Goal: Use online tool/utility: Use online tool/utility

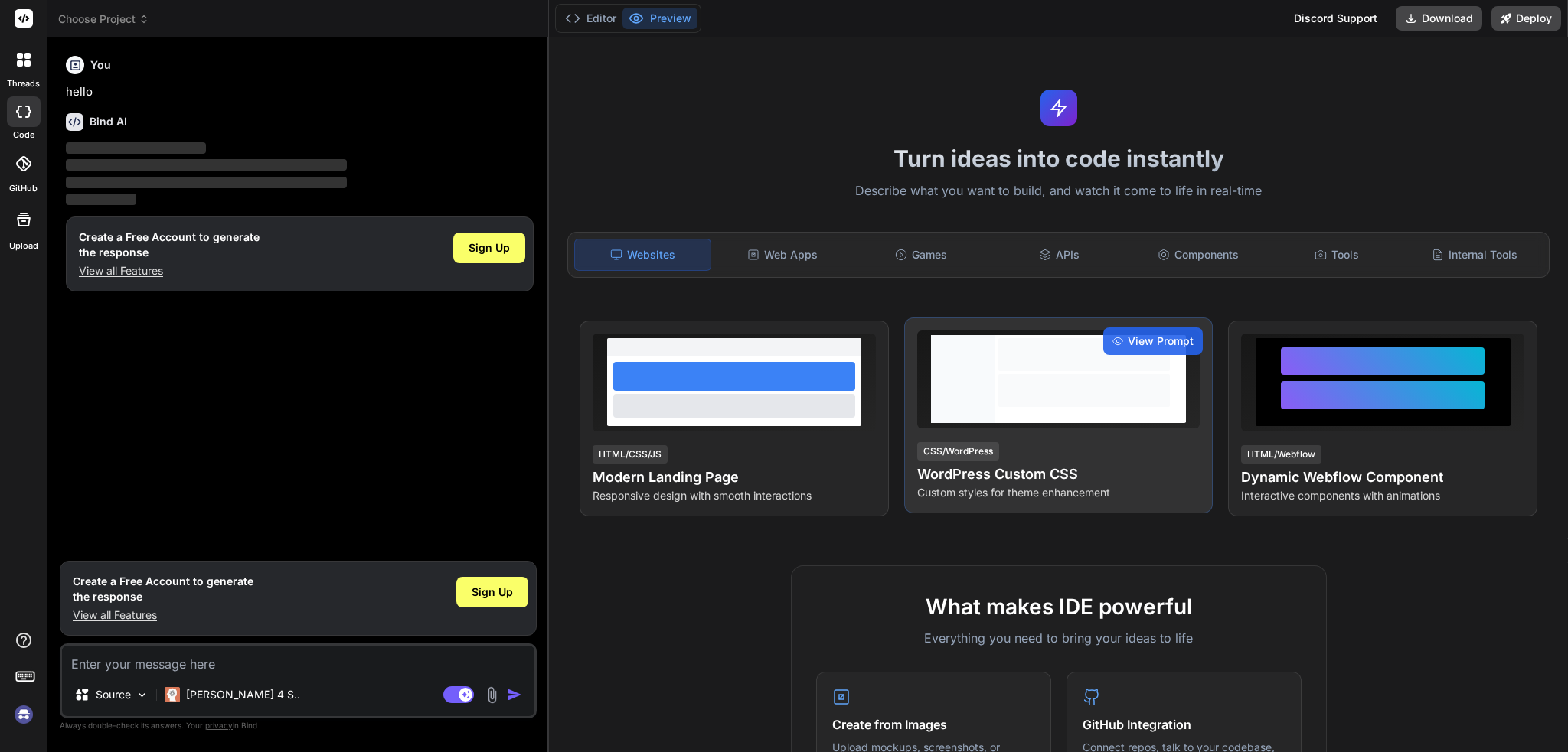
scroll to position [153, 0]
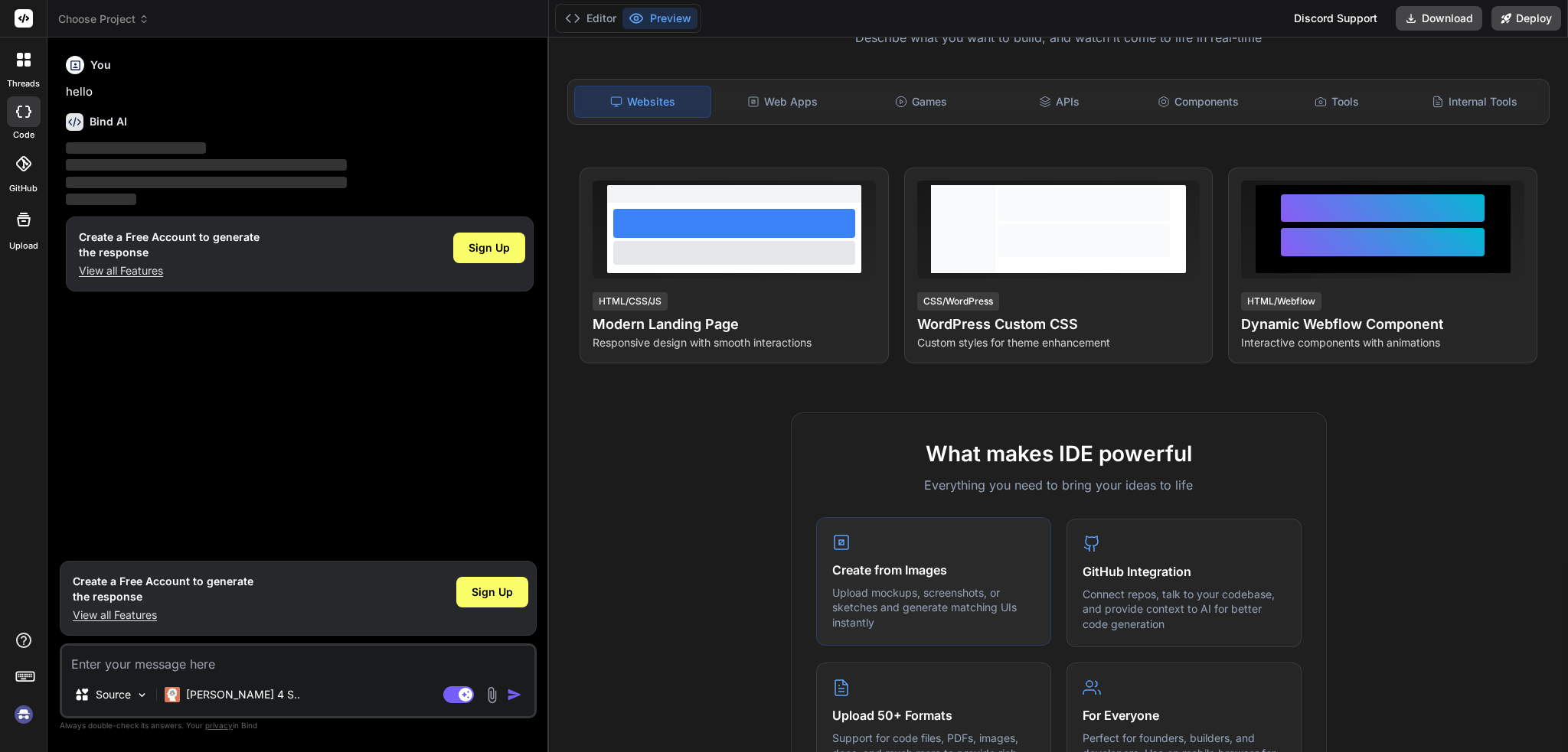
click at [901, 586] on p "Upload mockups, screenshots, or sketches and generate matching UIs instantly" at bounding box center [934, 608] width 203 height 45
click at [922, 562] on h4 "Create from Images" at bounding box center [934, 570] width 203 height 18
click at [841, 548] on icon at bounding box center [842, 543] width 18 height 18
click at [839, 544] on icon at bounding box center [842, 543] width 18 height 18
click at [898, 588] on p "Upload mockups, screenshots, or sketches and generate matching UIs instantly" at bounding box center [934, 608] width 203 height 45
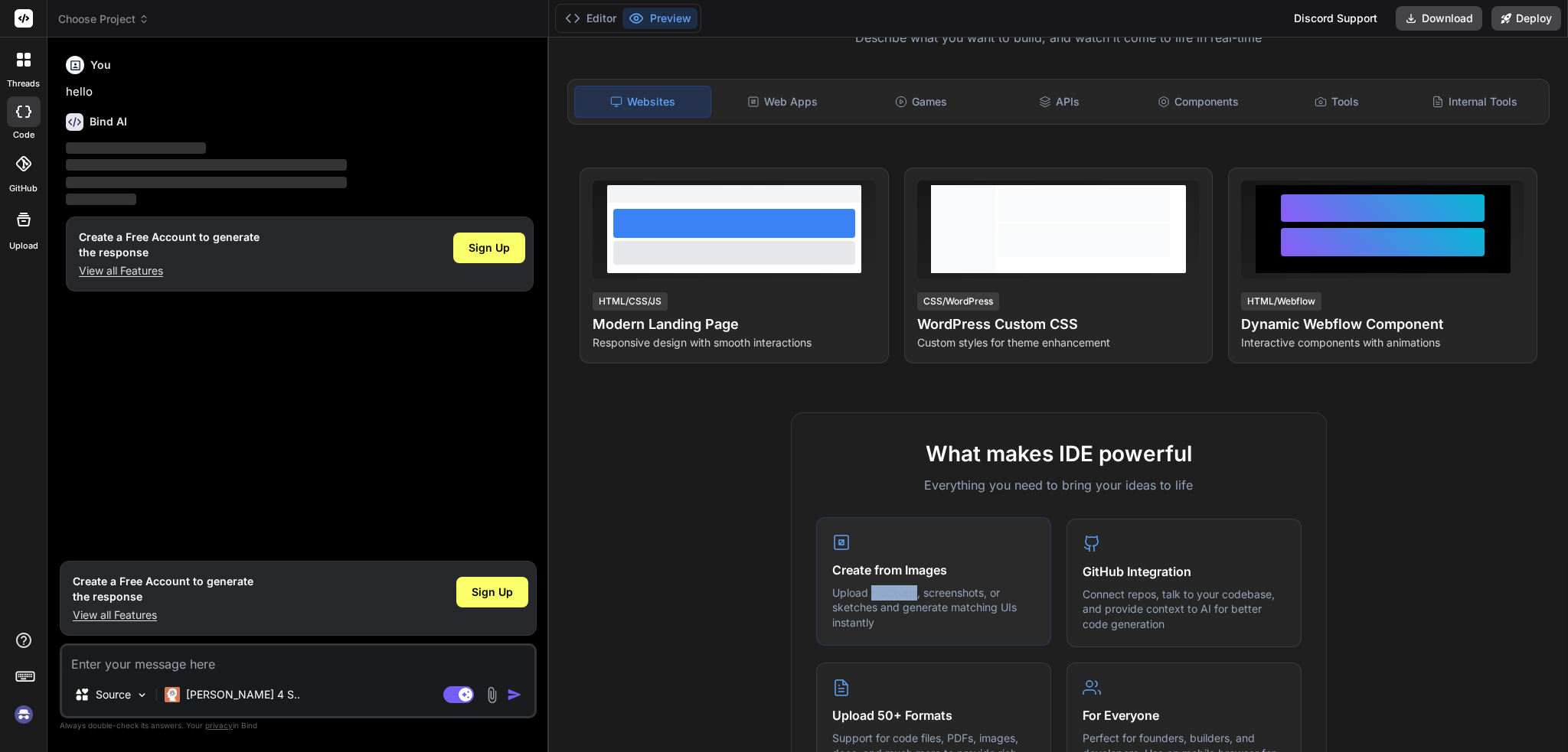
click at [898, 588] on p "Upload mockups, screenshots, or sketches and generate matching UIs instantly" at bounding box center [934, 608] width 203 height 45
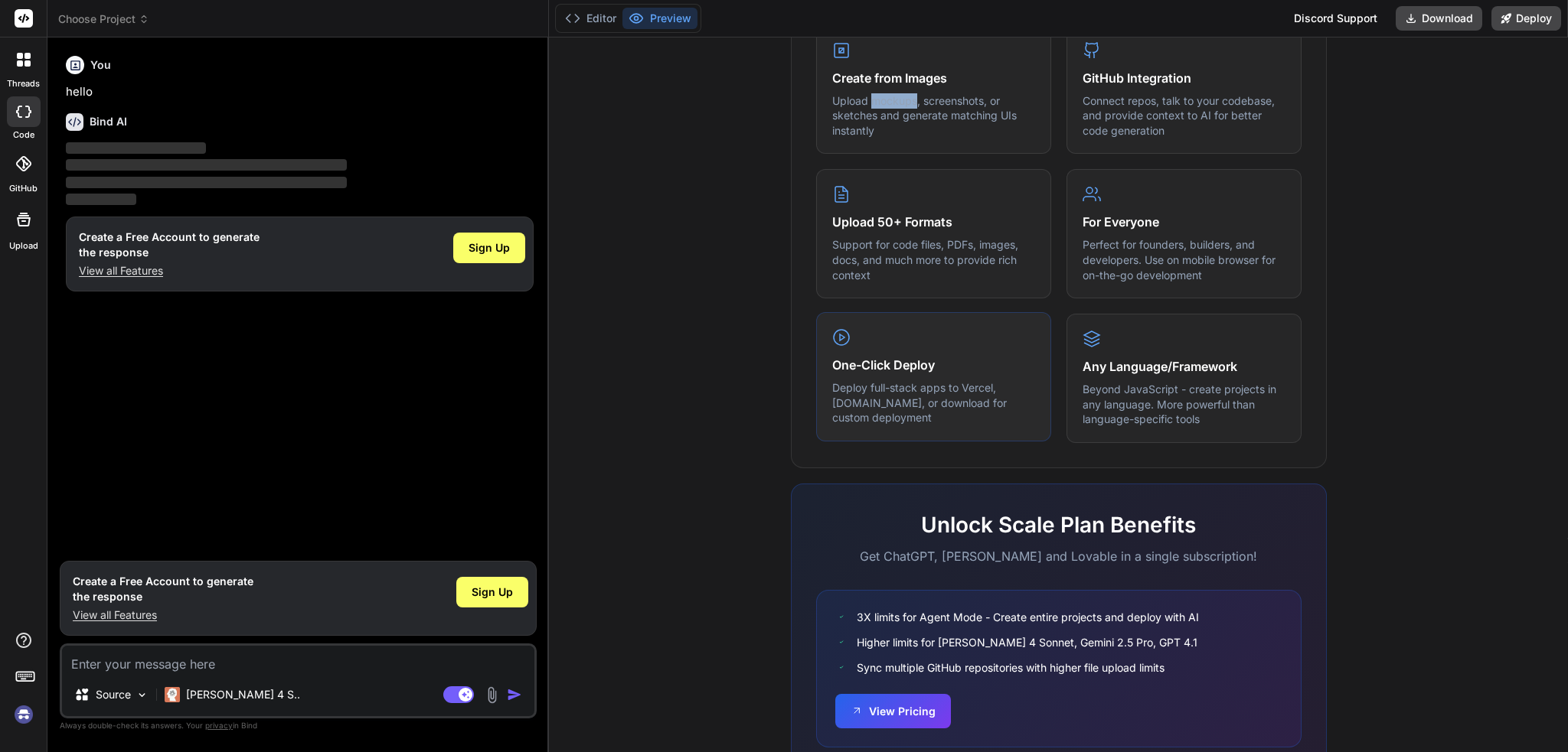
scroll to position [689, 0]
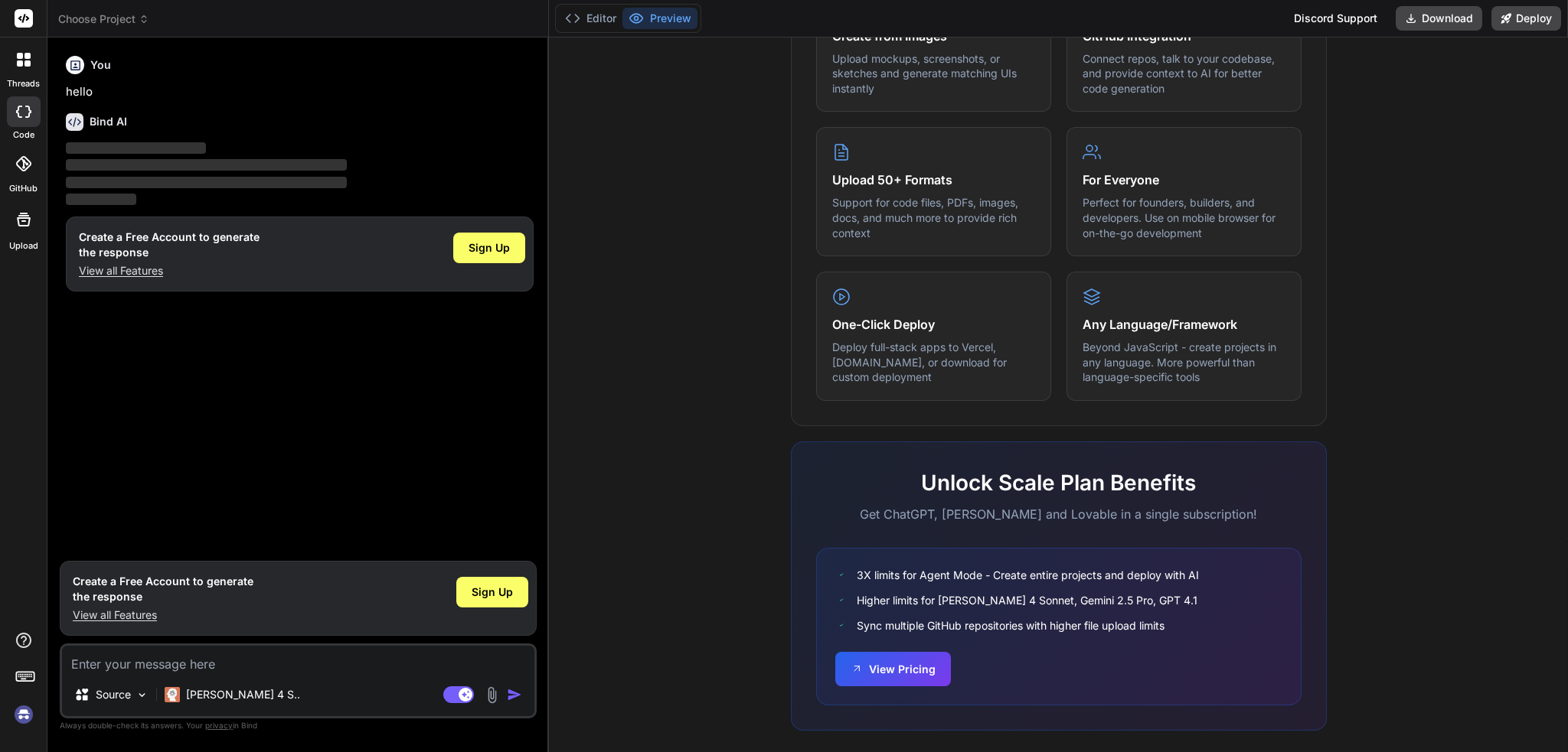
click at [26, 112] on icon at bounding box center [23, 112] width 15 height 13
type textarea "x"
click at [123, 21] on span "Choose Project" at bounding box center [103, 19] width 91 height 15
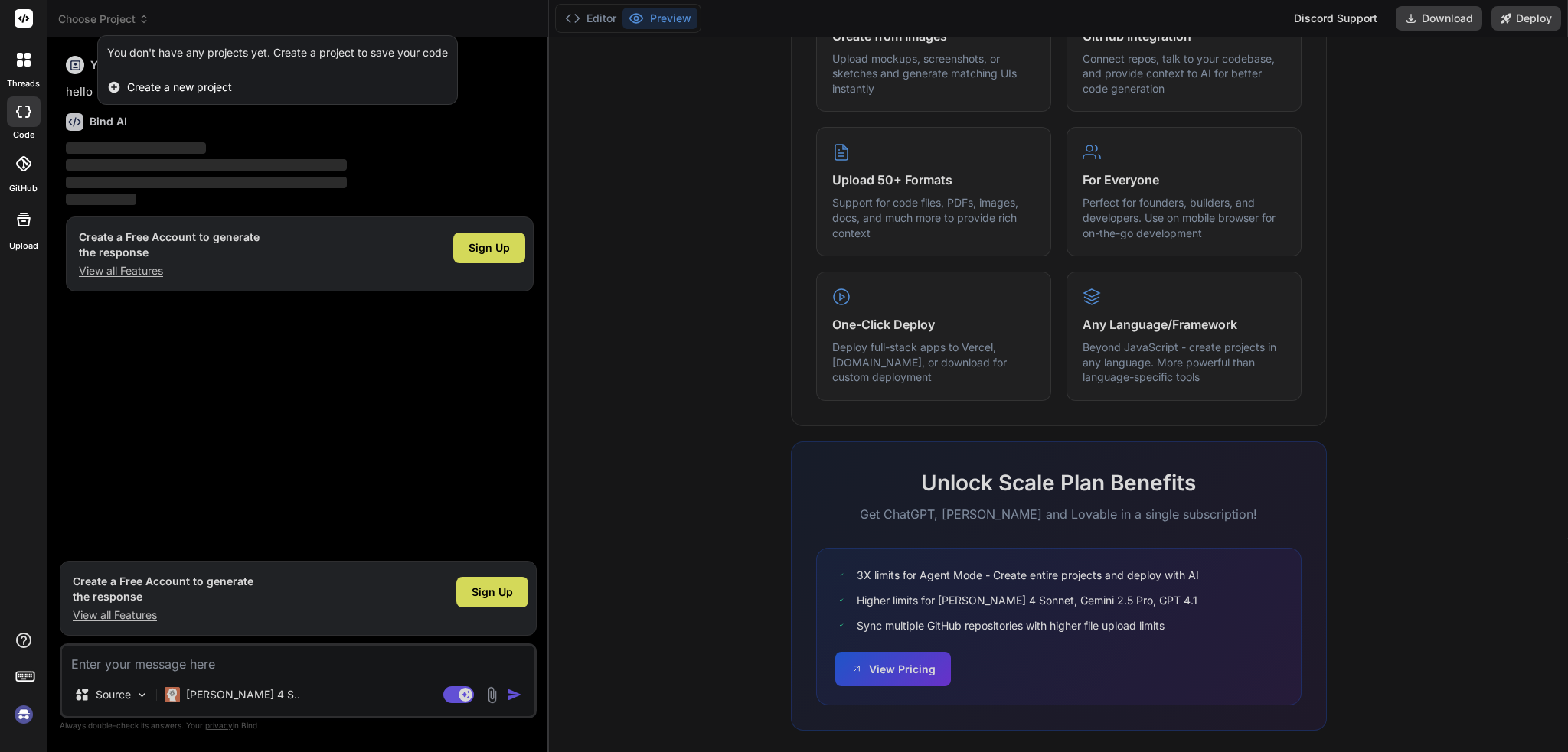
click at [275, 305] on div at bounding box center [784, 376] width 1568 height 752
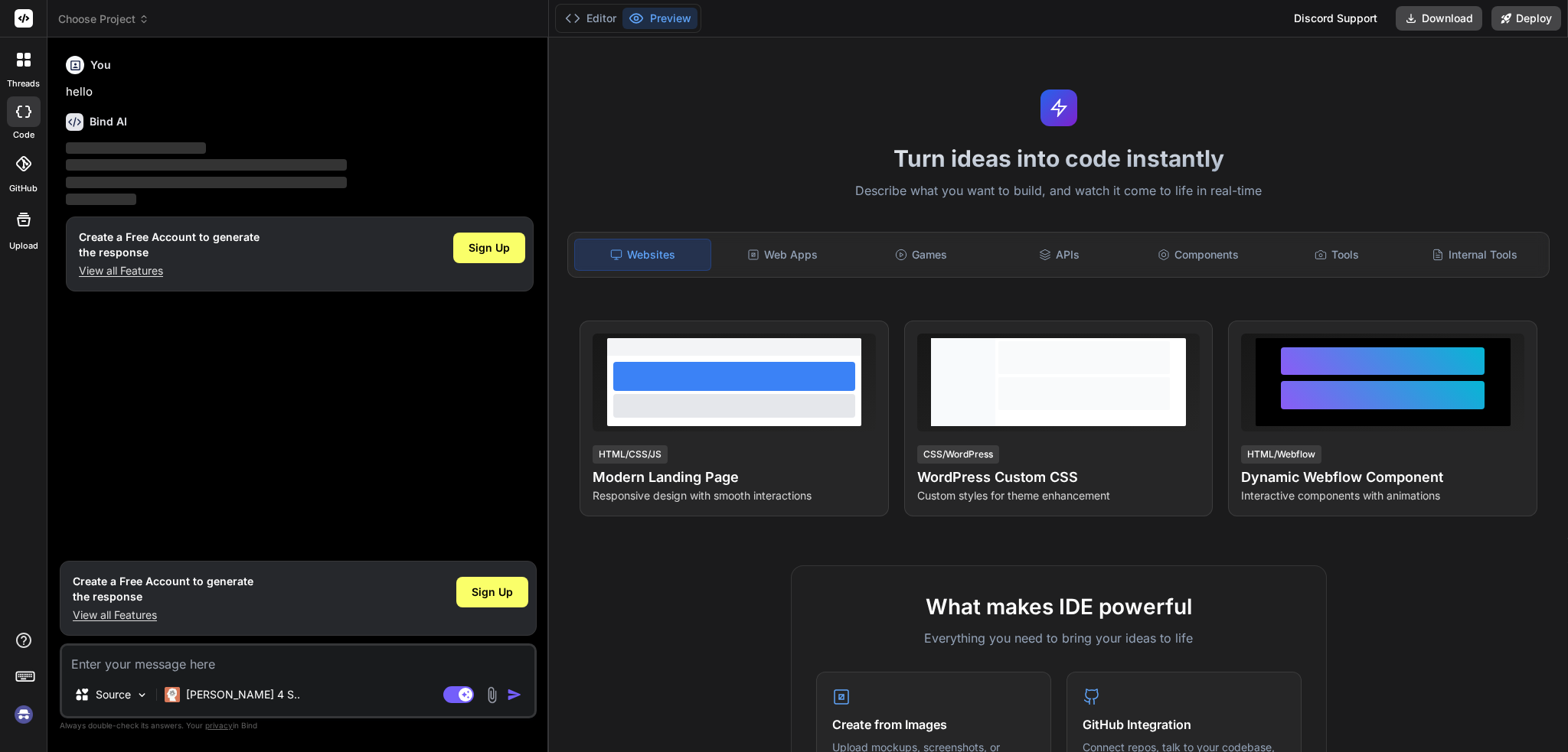
click at [329, 666] on textarea at bounding box center [298, 660] width 472 height 28
paste textarea "[URL][DOMAIN_NAME]"
type textarea "[URL][DOMAIN_NAME]"
type textarea "x"
type textarea "[URL][DOMAIN_NAME]"
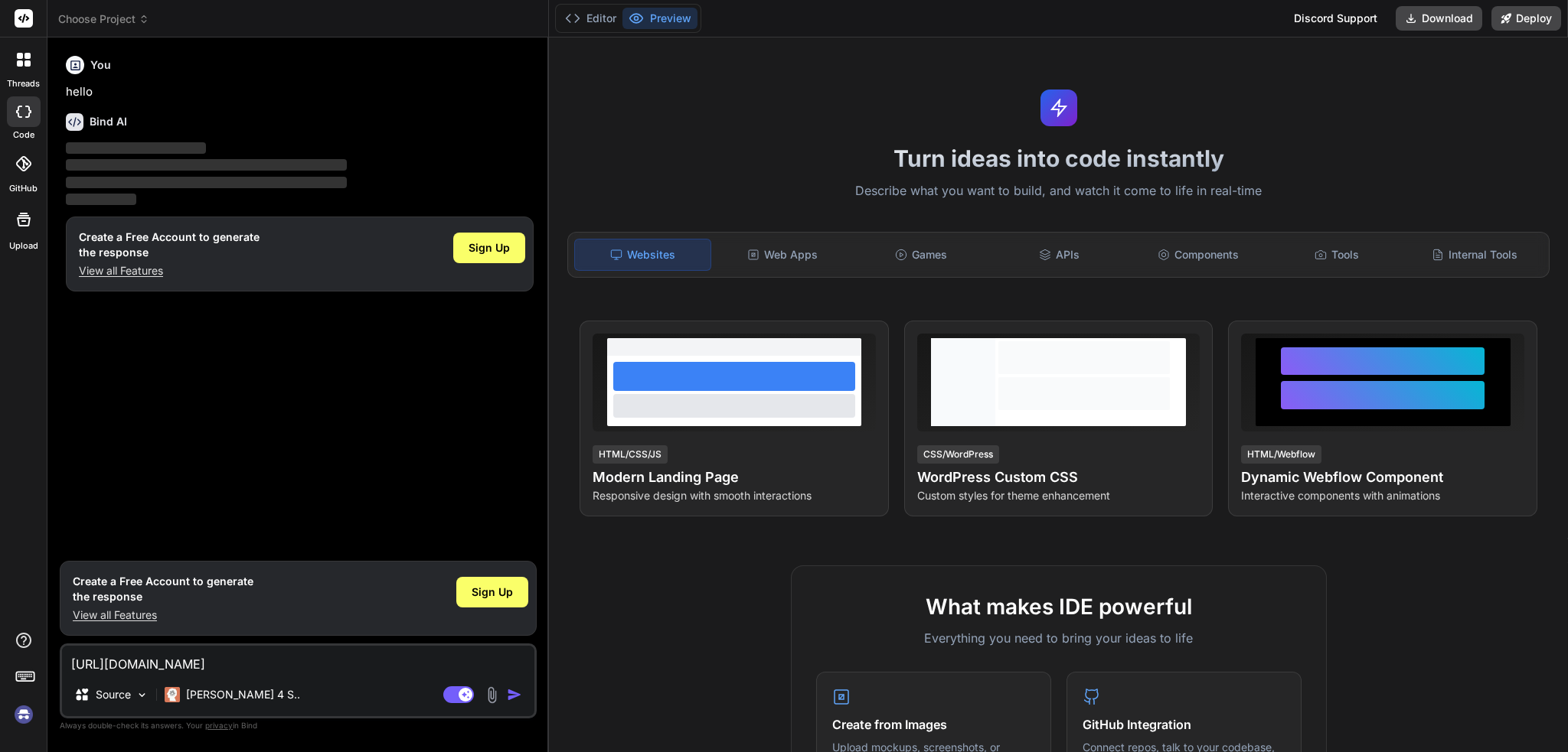
type textarea "x"
type textarea "[URL][DOMAIN_NAME] i"
type textarea "x"
type textarea "[URL][DOMAIN_NAME] is"
type textarea "x"
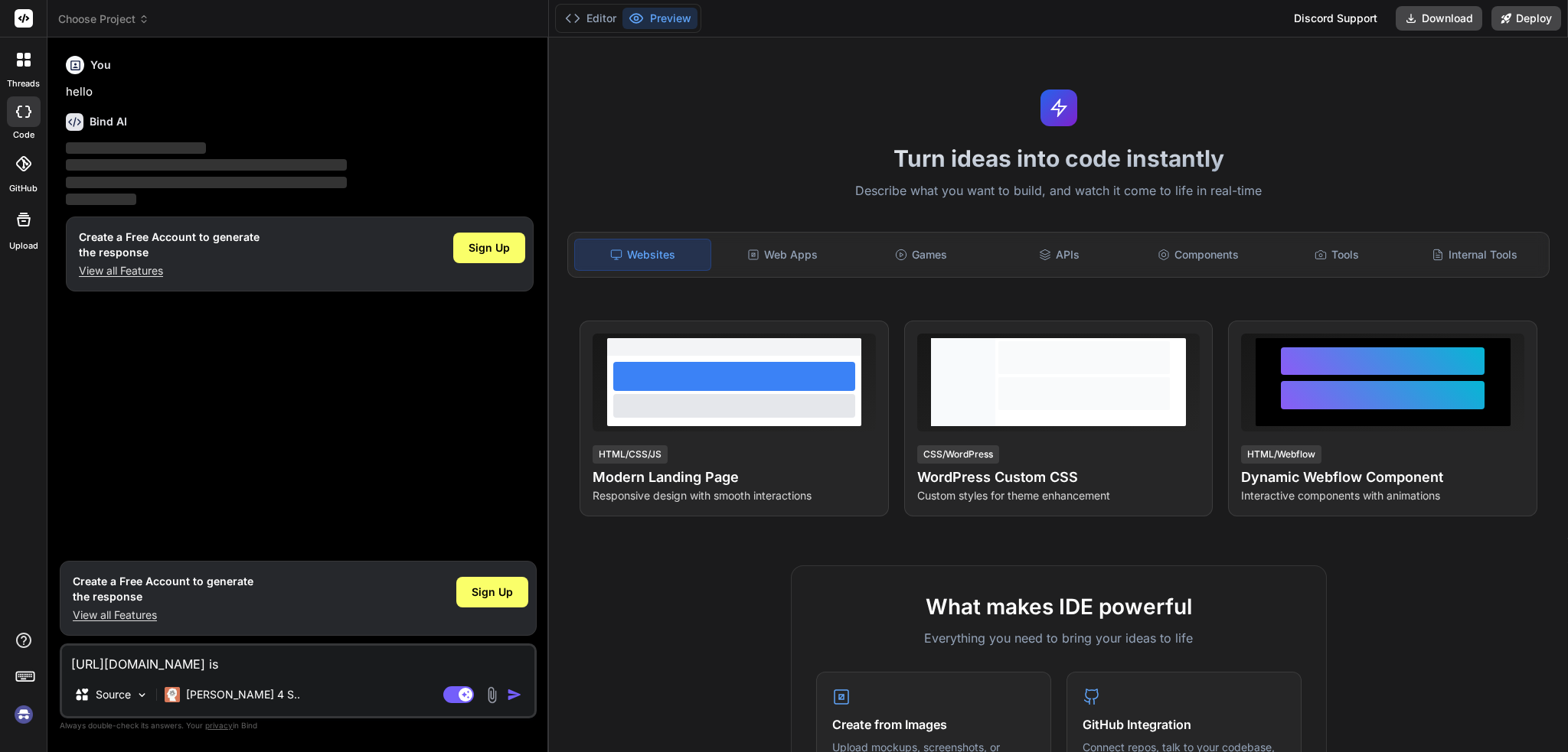
type textarea "[URL][DOMAIN_NAME] isk"
type textarea "x"
type textarea "[URL][DOMAIN_NAME] iska"
type textarea "x"
type textarea "[URL][DOMAIN_NAME] iska"
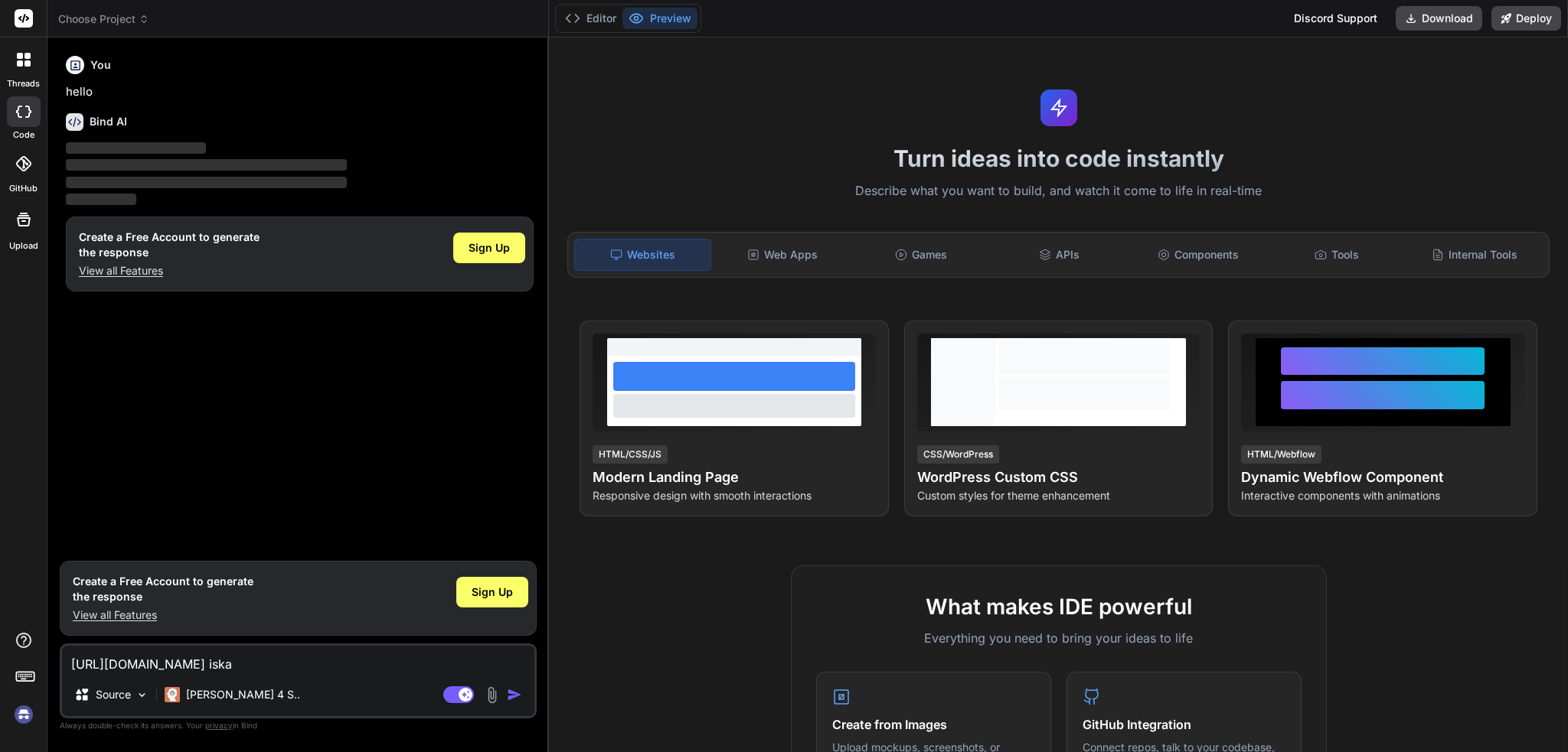
type textarea "x"
type textarea "[URL][DOMAIN_NAME] iska"
type textarea "x"
type textarea "[URL][DOMAIN_NAME] isk"
type textarea "x"
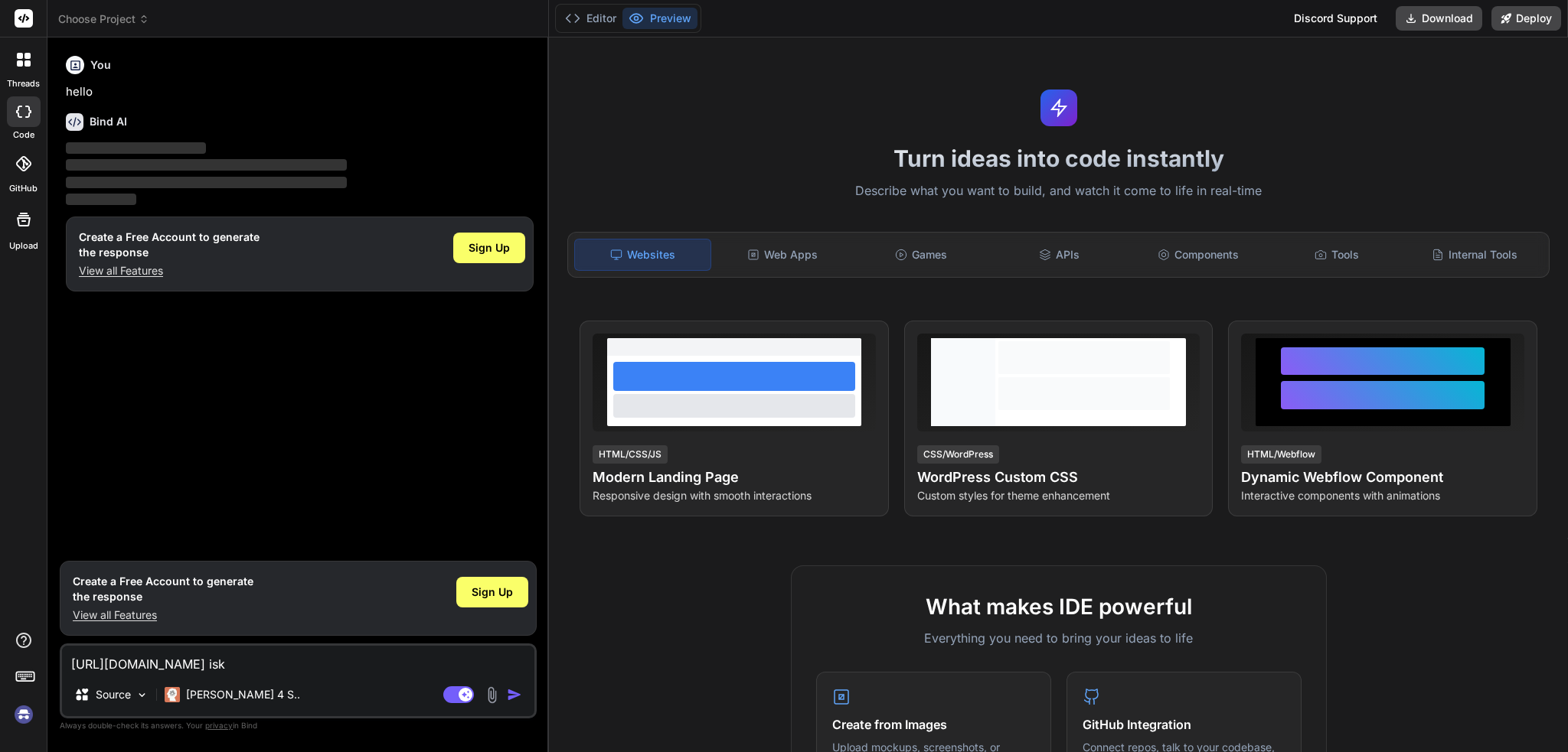
type textarea "[URL][DOMAIN_NAME] is"
type textarea "x"
type textarea "[URL][DOMAIN_NAME] i"
type textarea "x"
type textarea "[URL][DOMAIN_NAME]"
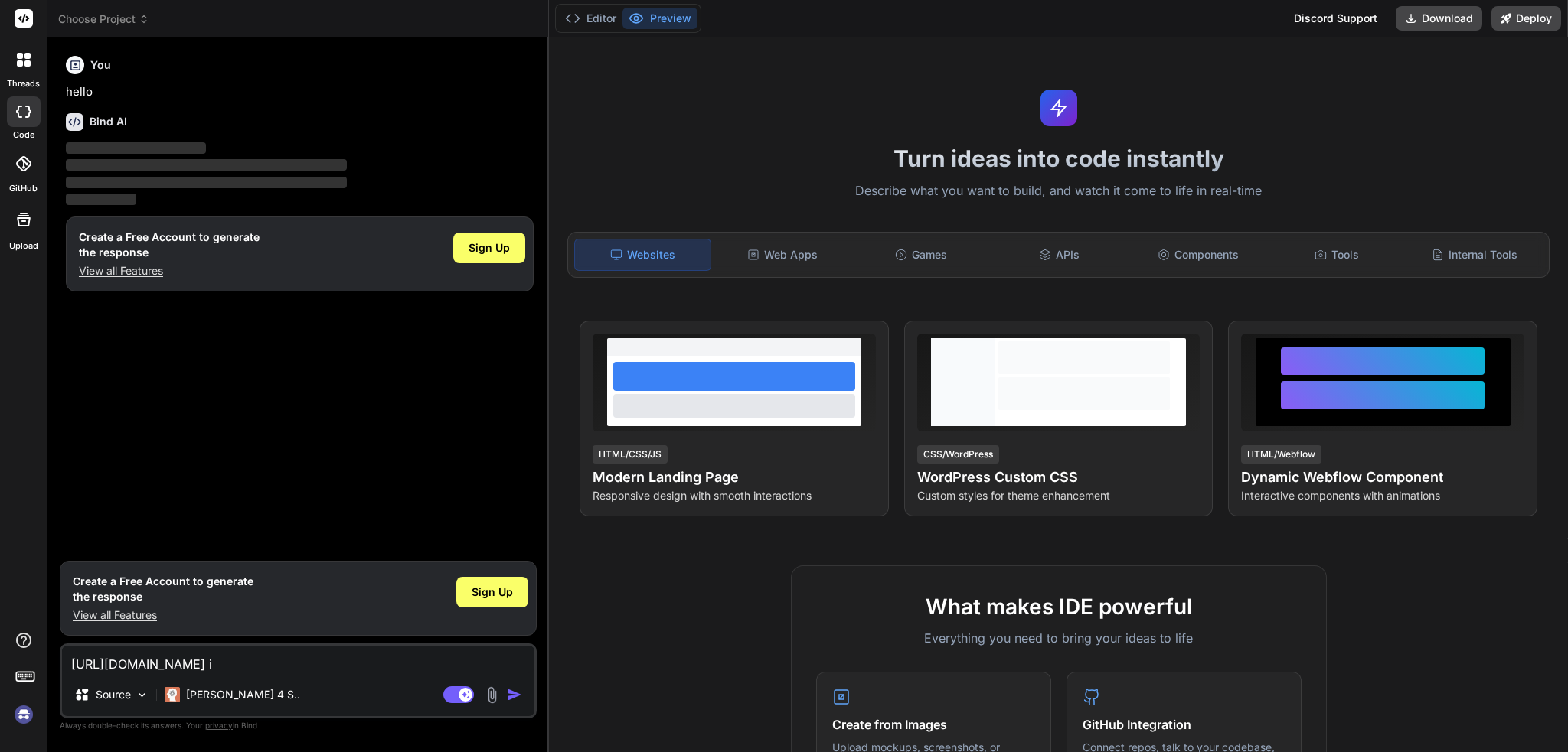
type textarea "x"
type textarea "[URL][DOMAIN_NAME] s"
type textarea "x"
type textarea "[URL][DOMAIN_NAME] sa"
type textarea "x"
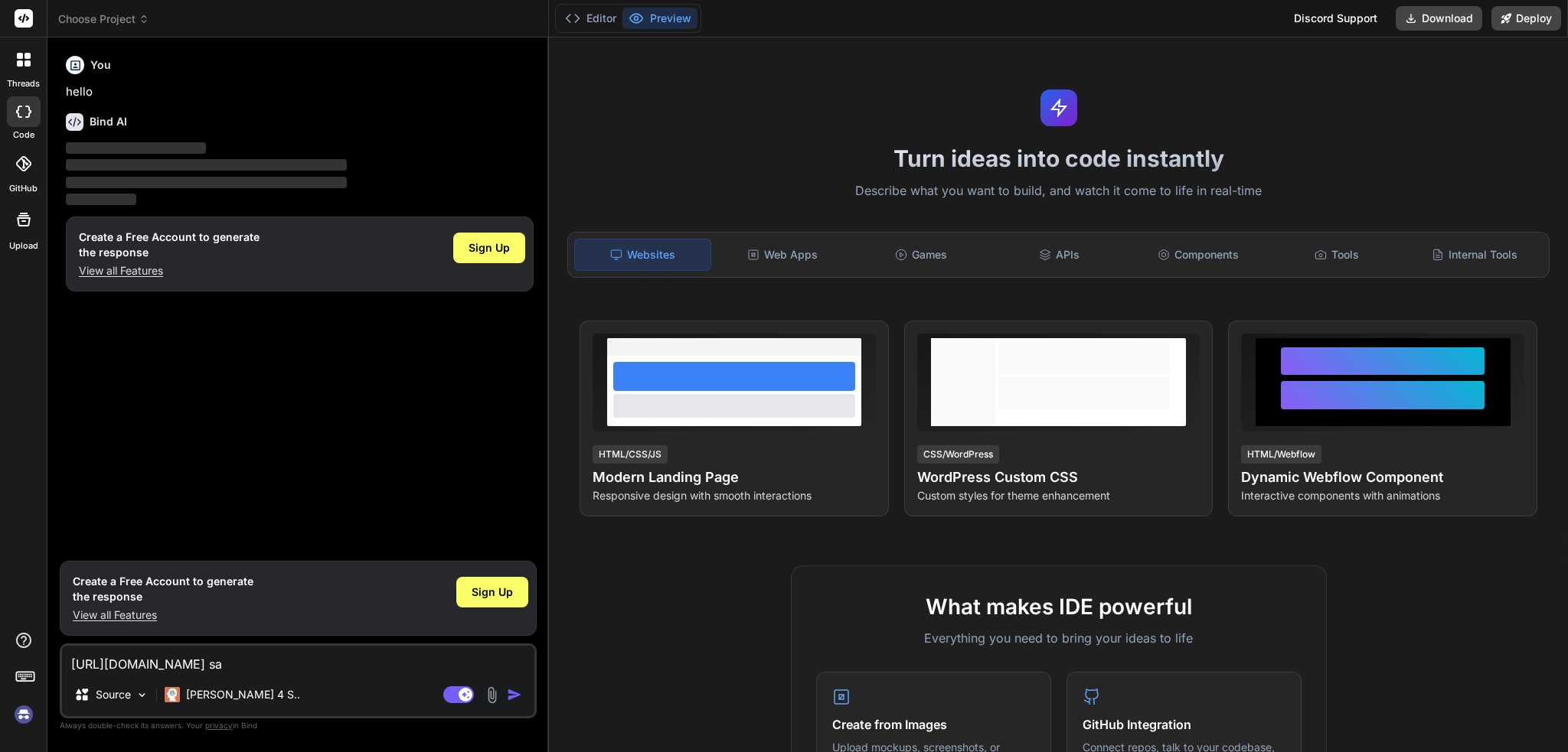
type textarea "[URL][DOMAIN_NAME] [PERSON_NAME]"
type textarea "x"
type textarea "[URL][DOMAIN_NAME] same"
type textarea "x"
type textarea "[URL][DOMAIN_NAME] same"
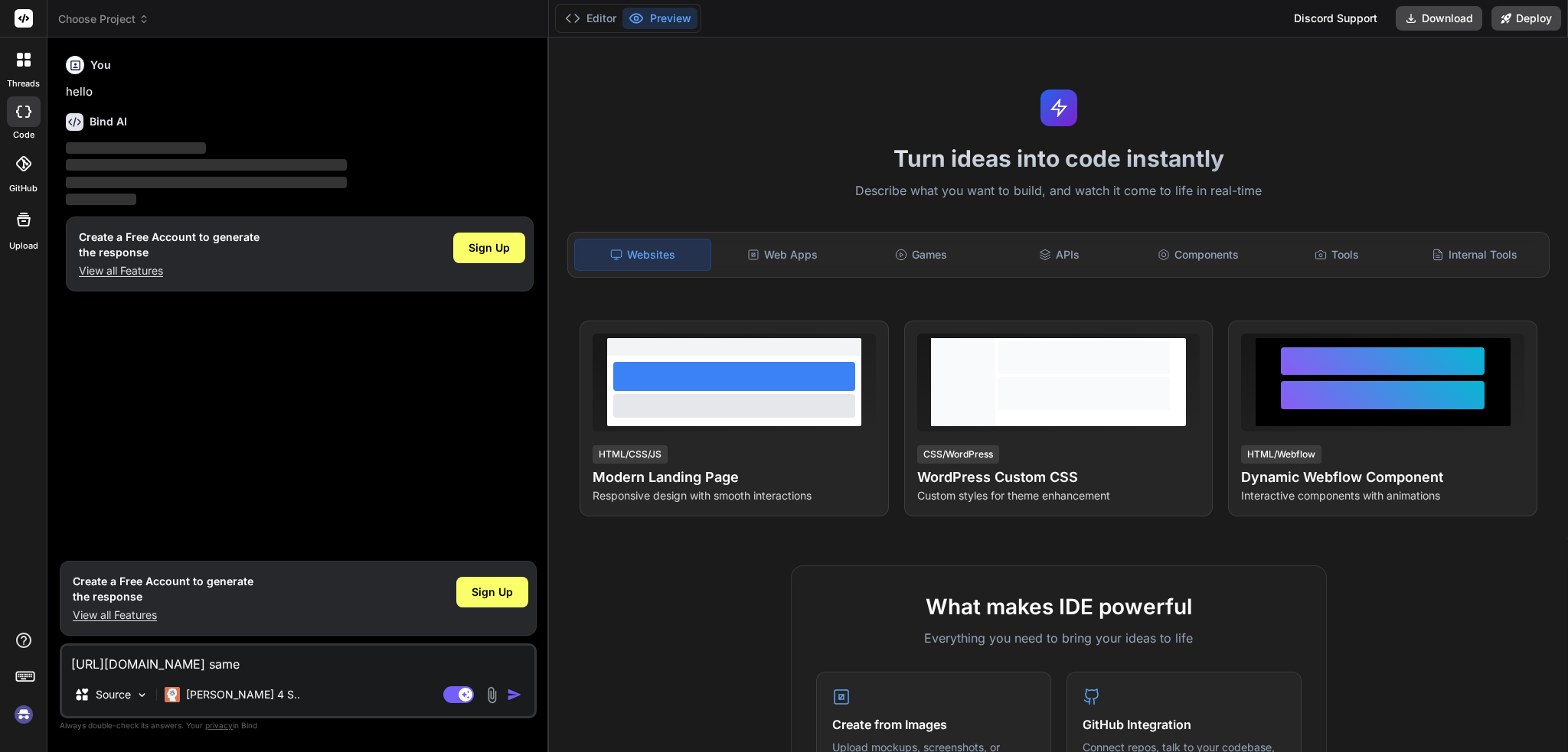
type textarea "x"
type textarea "[URL][DOMAIN_NAME] same a"
type textarea "x"
type textarea "[URL][DOMAIN_NAME] same as"
type textarea "x"
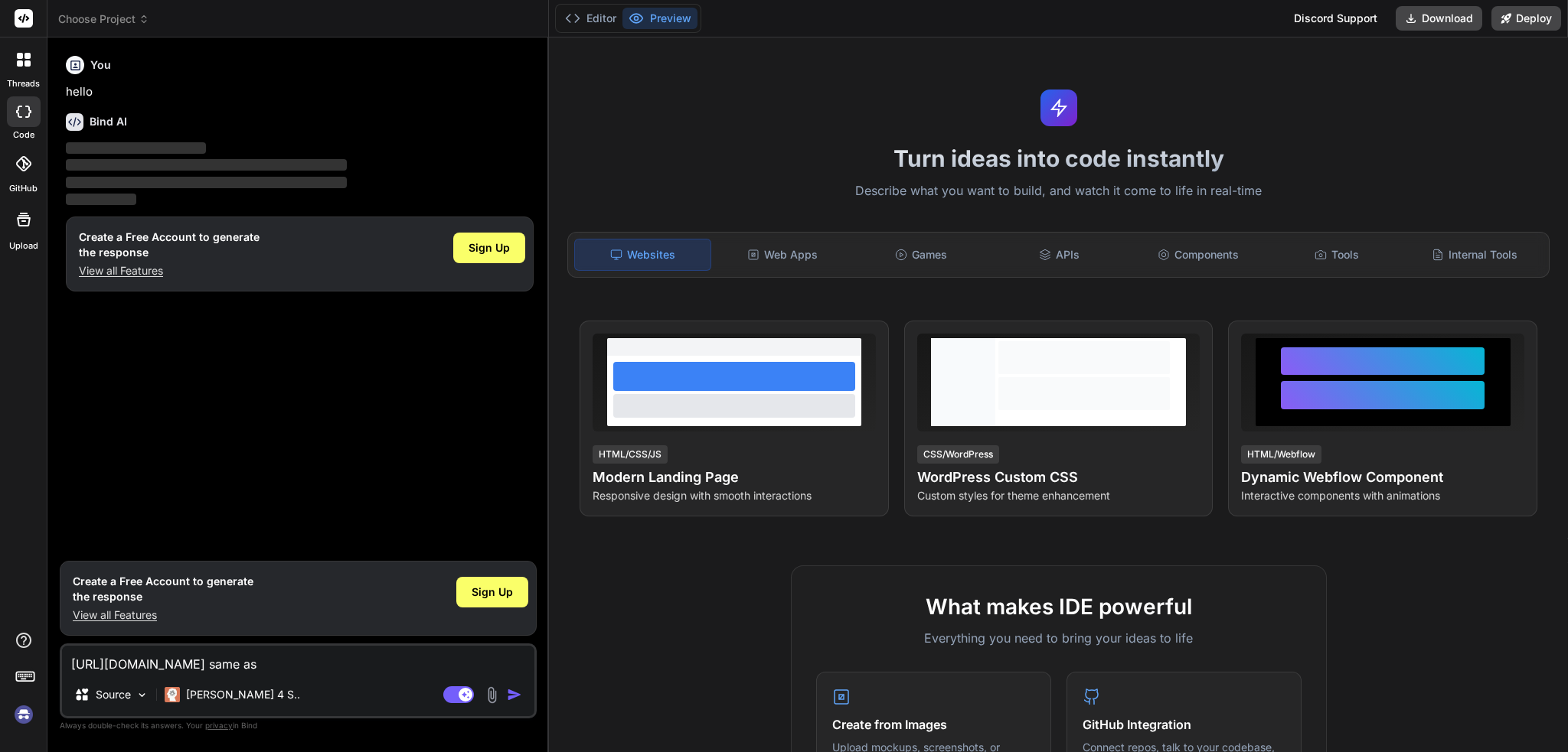
type textarea "[URL][DOMAIN_NAME] same asa"
type textarea "x"
type textarea "[URL][DOMAIN_NAME] same asa"
type textarea "x"
type textarea "[URL][DOMAIN_NAME] same asa p"
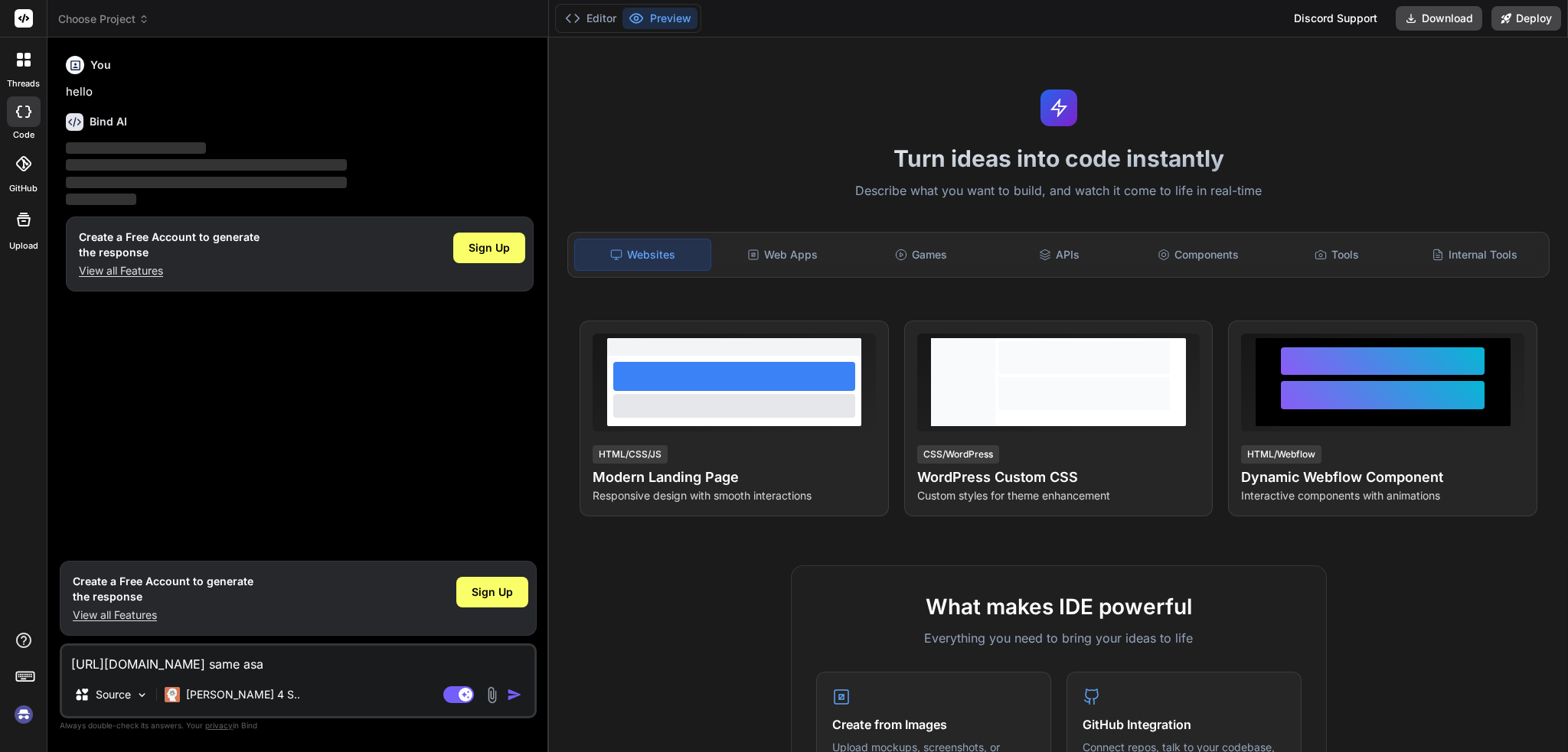
type textarea "x"
type textarea "[URL][DOMAIN_NAME] same asa pa"
type textarea "x"
type textarea "[URL][DOMAIN_NAME] same asa pag"
type textarea "x"
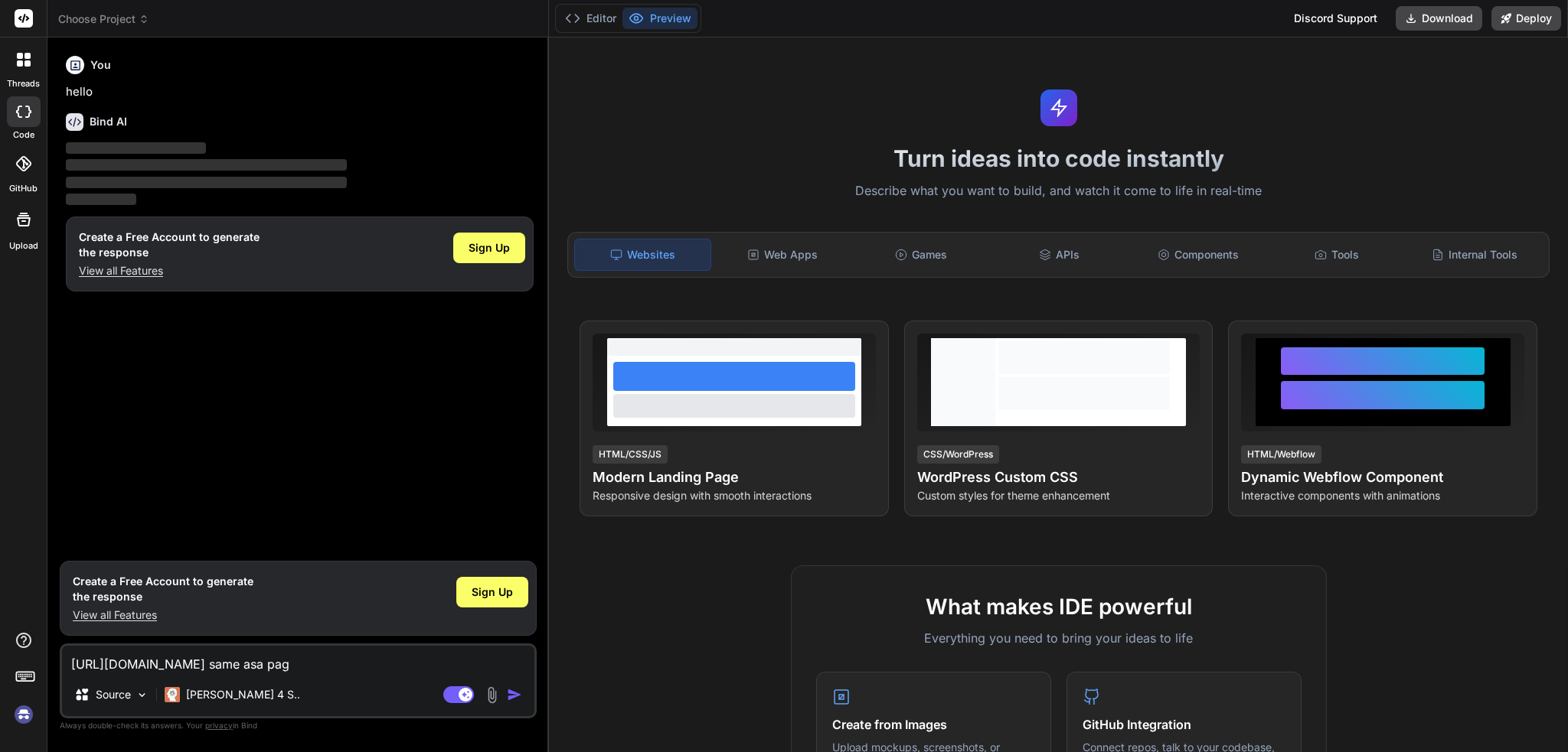
type textarea "[URL][DOMAIN_NAME] same asa page"
type textarea "x"
type textarea "[URL][DOMAIN_NAME] same asa page"
type textarea "x"
type textarea "[URL][DOMAIN_NAME] same asa page b"
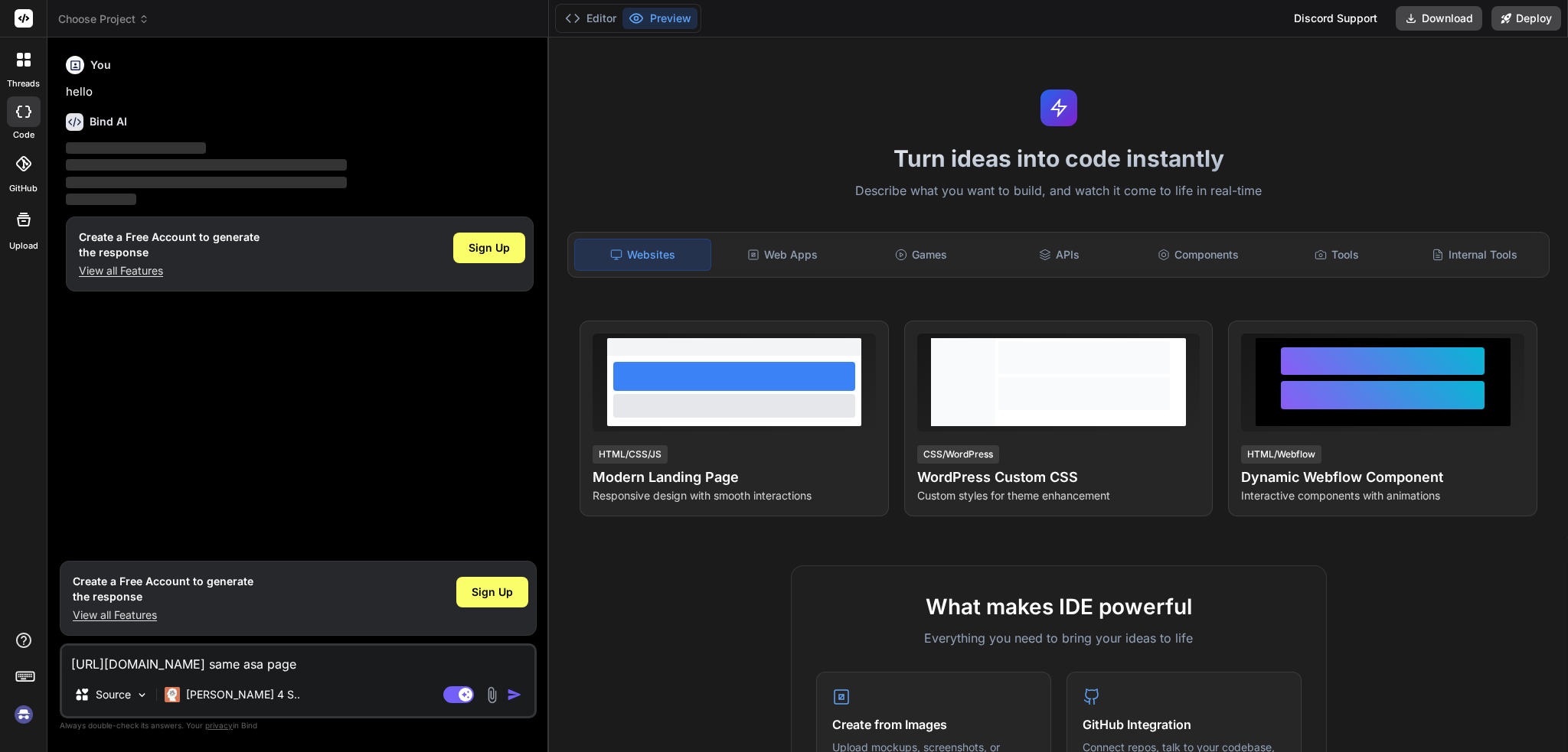
type textarea "x"
type textarea "[URL][DOMAIN_NAME] same asa page ba"
type textarea "x"
type textarea "[URL][DOMAIN_NAME] same asa page ban"
type textarea "x"
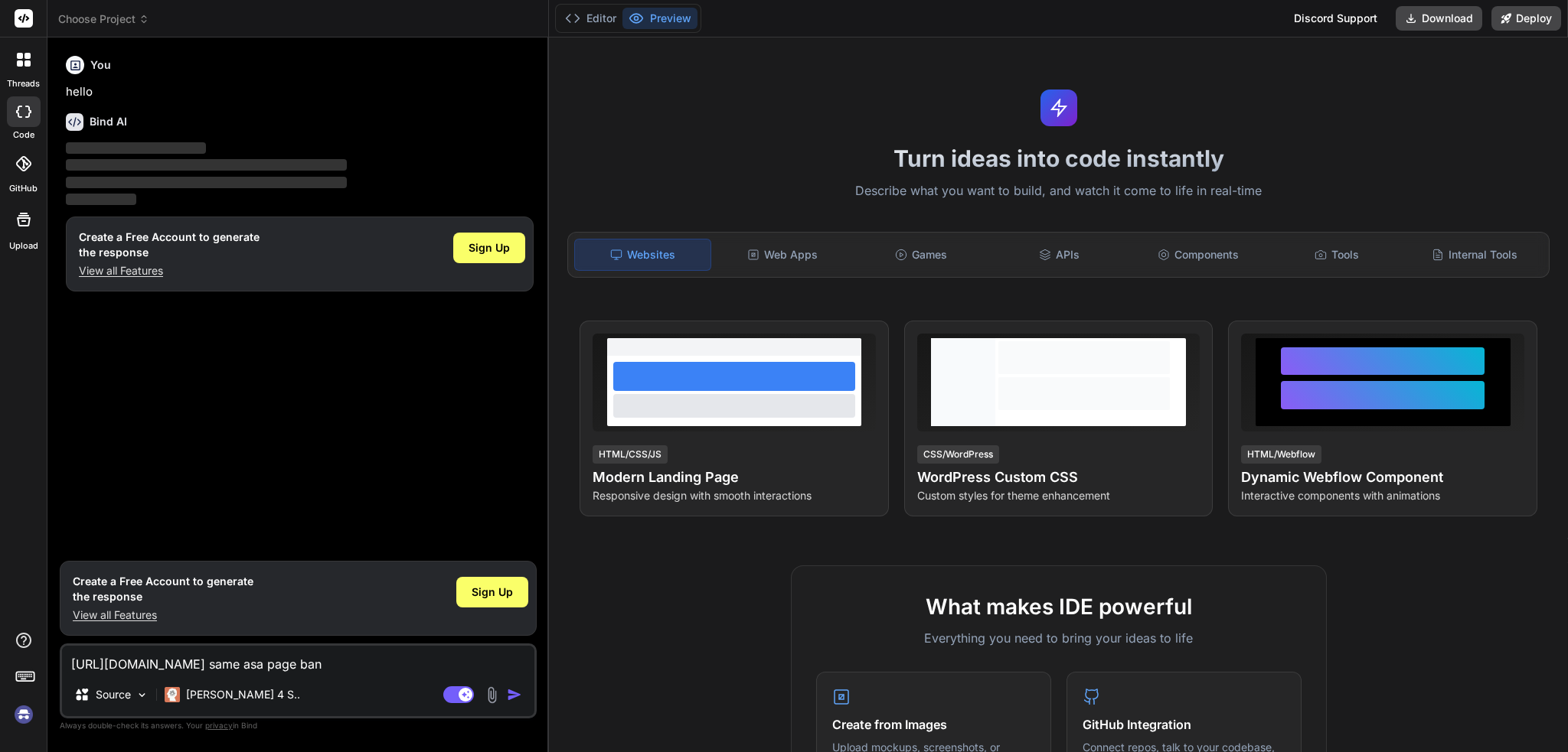
type textarea "[URL][DOMAIN_NAME] same asa page bana"
type textarea "x"
type textarea "[URL][DOMAIN_NAME] same asa page [MEDICAL_DATA]"
type textarea "x"
type textarea "[URL][DOMAIN_NAME] same asa page banana"
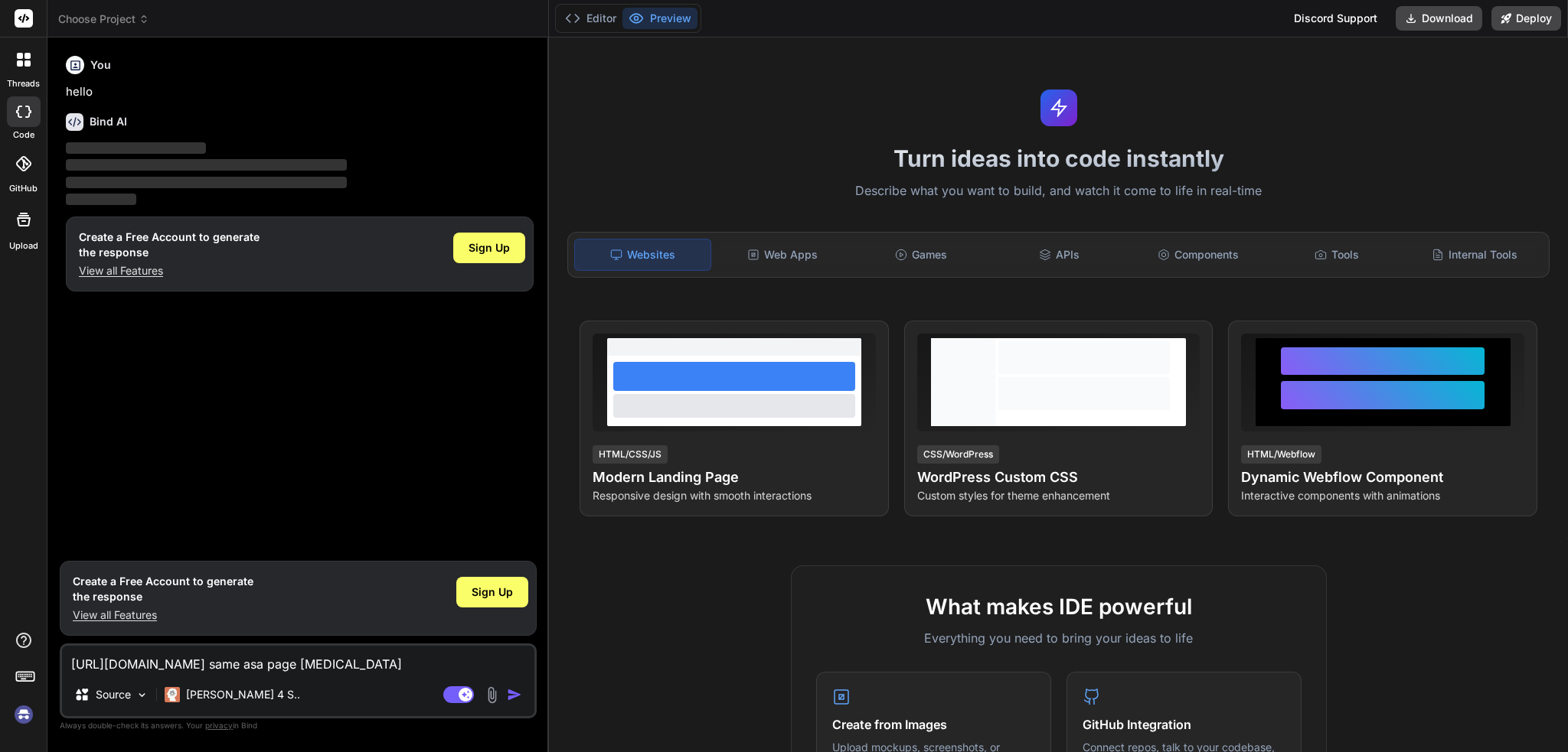
type textarea "x"
type textarea "[URL][DOMAIN_NAME] same asa page banana"
type textarea "x"
type textarea "[URL][DOMAIN_NAME] same asa page banana h"
type textarea "x"
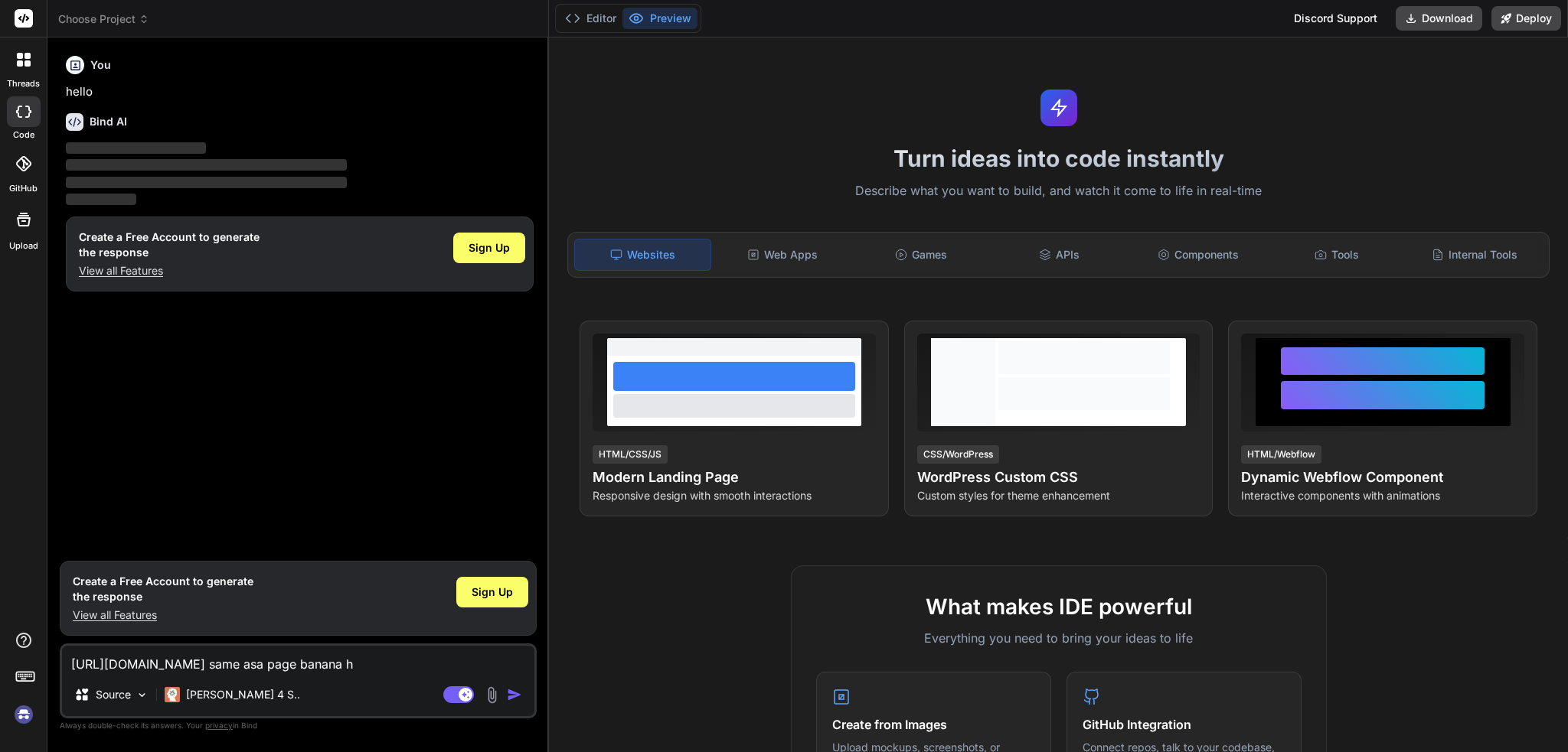
type textarea "[URL][DOMAIN_NAME] same asa page banana ha"
type textarea "x"
type textarea "[URL][DOMAIN_NAME] same asa page banana hai"
type textarea "x"
type textarea "[URL][DOMAIN_NAME] same asa page banana hai"
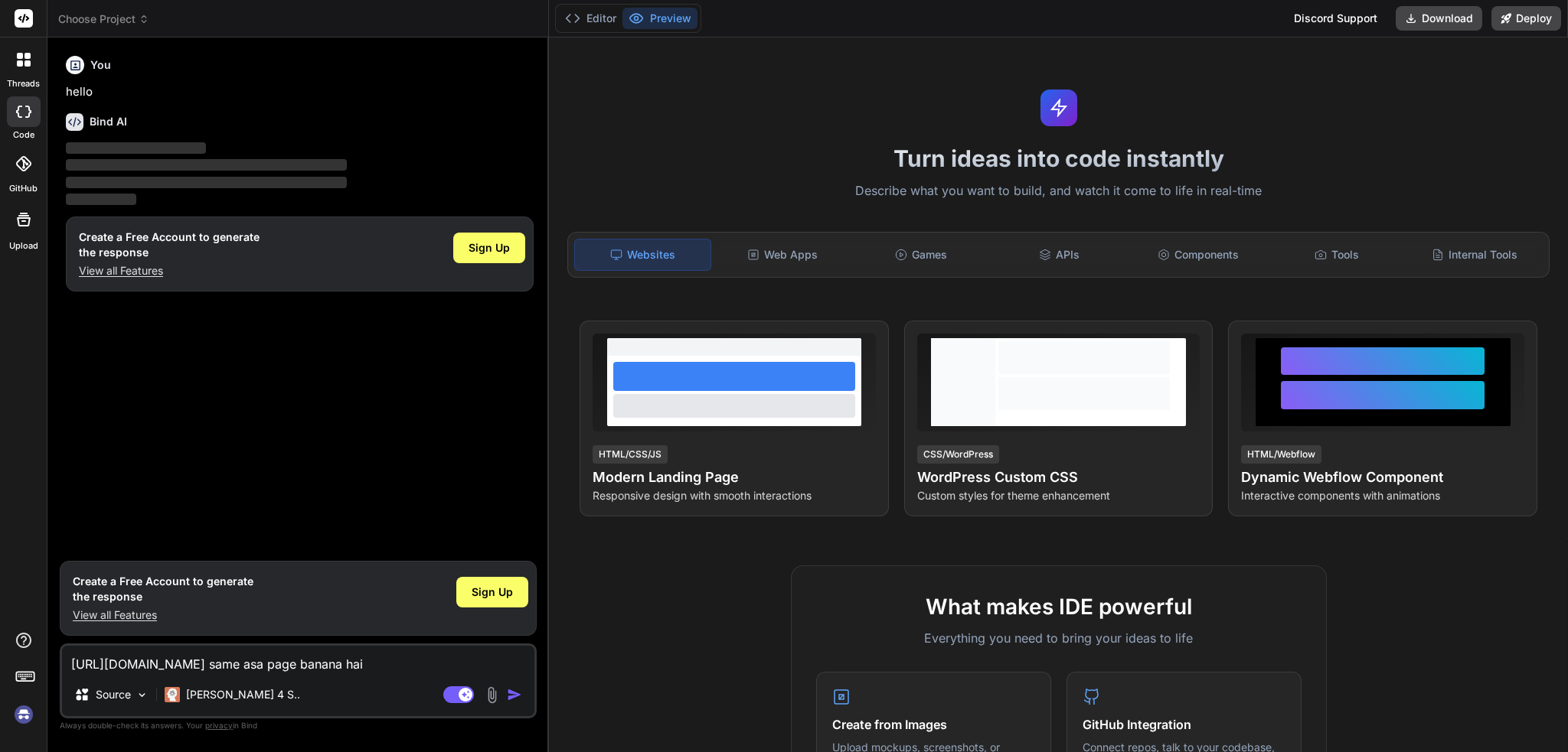
type textarea "x"
type textarea "[URL][DOMAIN_NAME] same asa page banana hai s"
type textarea "x"
type textarea "[URL][DOMAIN_NAME] same asa page banana hai sh"
type textarea "x"
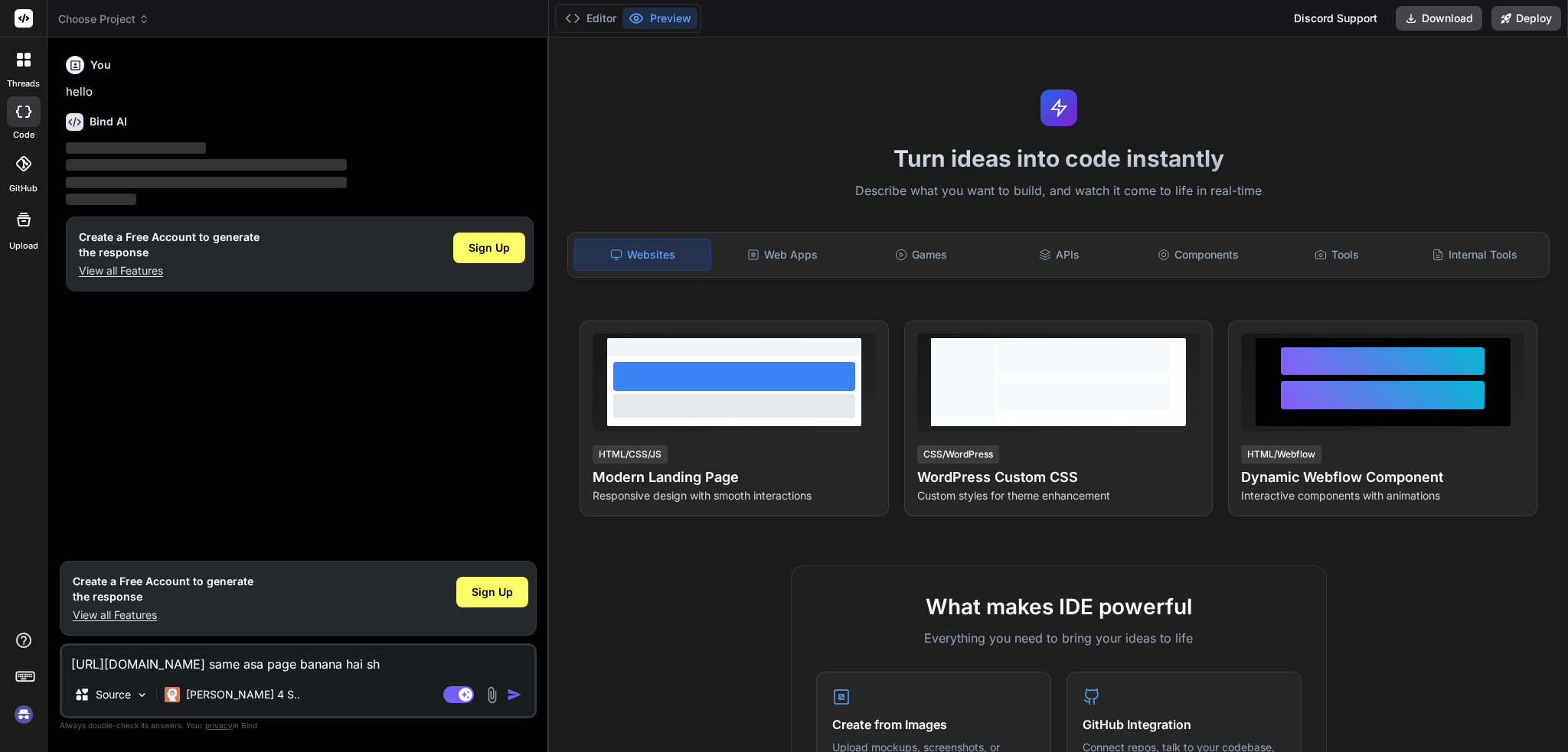
type textarea "[URL][DOMAIN_NAME] same asa page banana hai sho"
type textarea "x"
type textarea "[URL][DOMAIN_NAME] same asa page banana hai shop"
type textarea "x"
type textarea "[URL][DOMAIN_NAME] same asa page banana hai shopi"
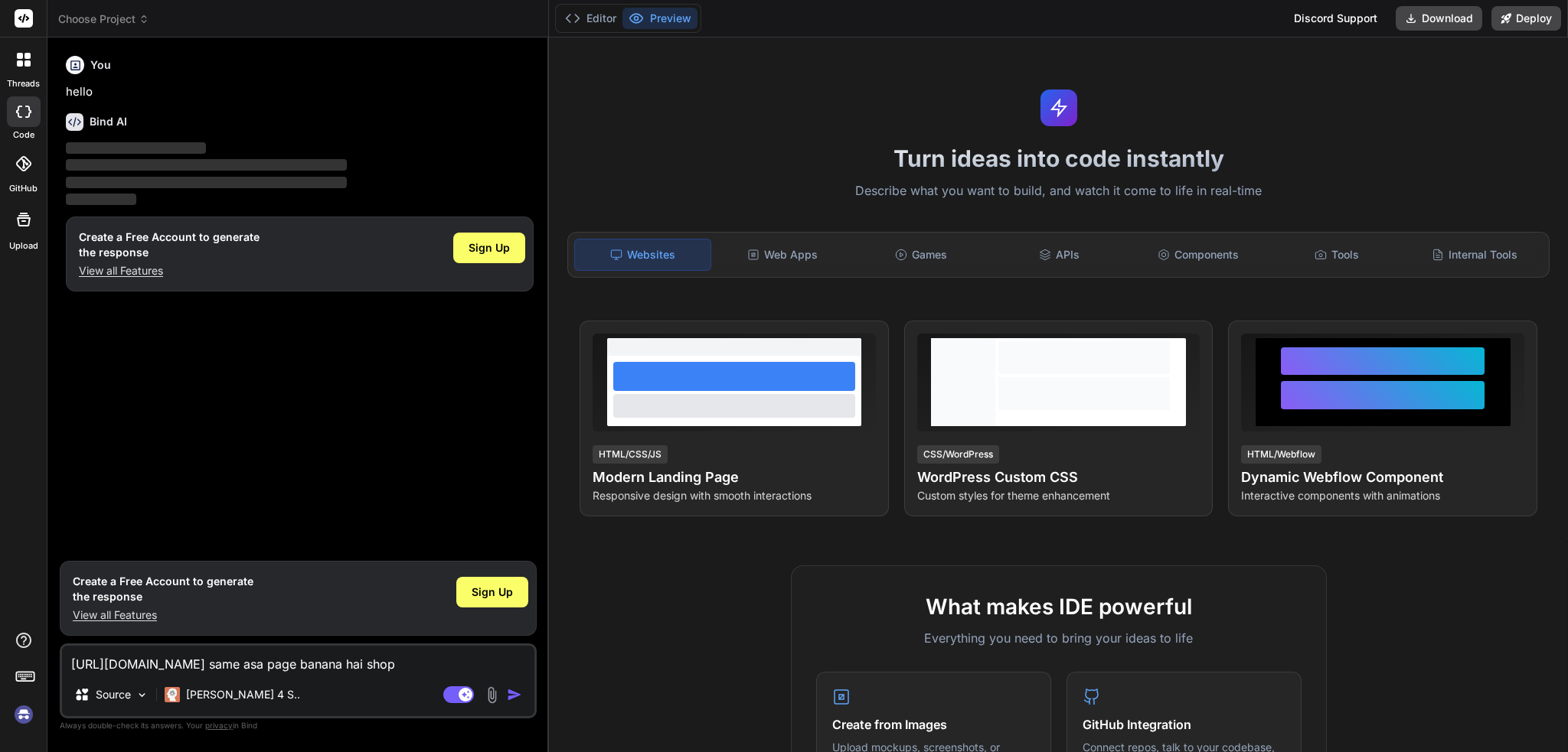
type textarea "x"
type textarea "[URL][DOMAIN_NAME] same asa page banana hai shopif"
type textarea "x"
type textarea "[URL][DOMAIN_NAME] same asa page banana hai shopify"
type textarea "x"
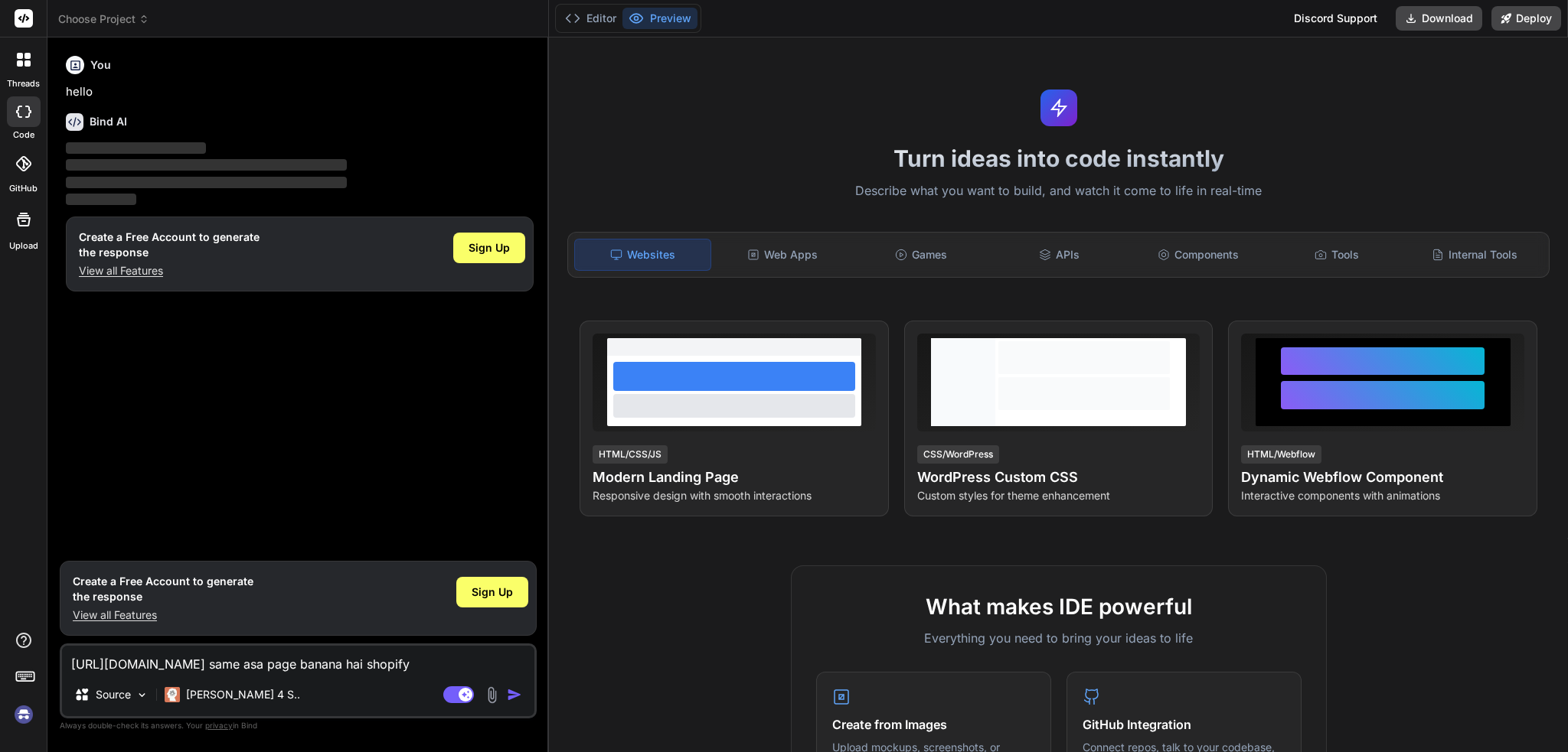
type textarea "[URL][DOMAIN_NAME] same asa page banana hai shopify"
type textarea "x"
type textarea "[URL][DOMAIN_NAME] same asa page banana hai shopify l"
type textarea "x"
type textarea "[URL][DOMAIN_NAME] same asa page banana hai shopify lq"
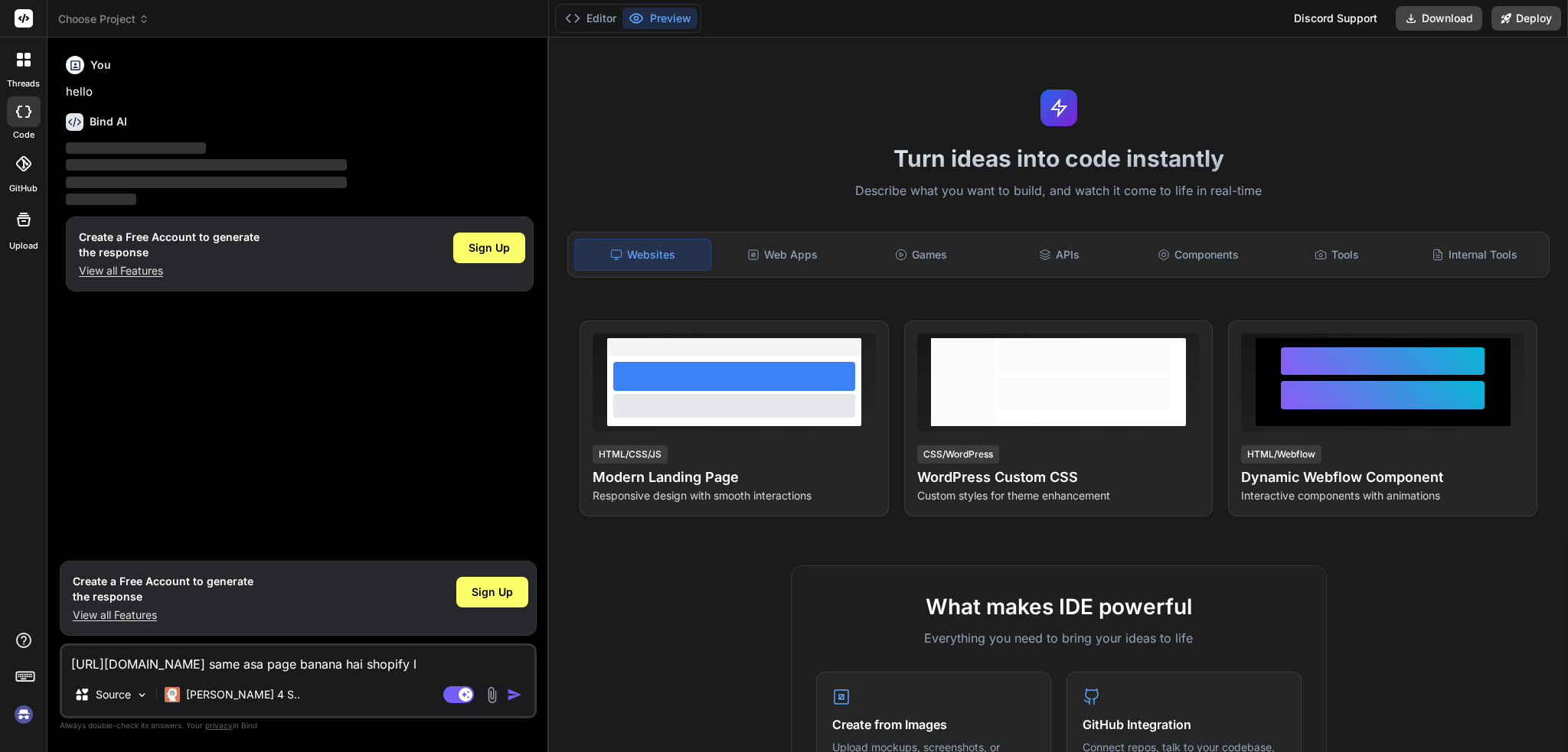
type textarea "x"
type textarea "[URL][DOMAIN_NAME] same asa page banana hai shopify lqi"
type textarea "x"
type textarea "[URL][DOMAIN_NAME] same asa page banana hai shopify lqi"
type textarea "x"
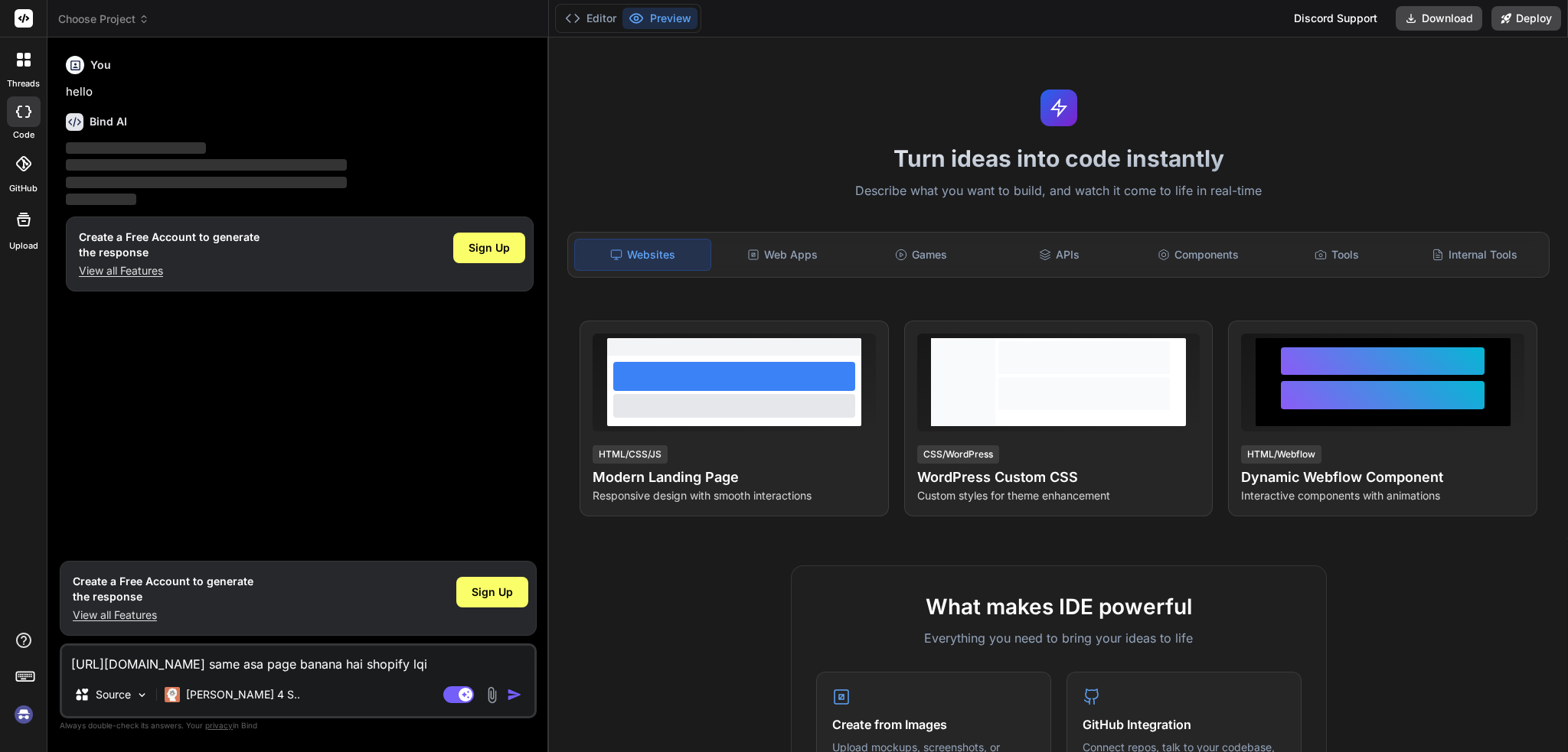
type textarea "[URL][DOMAIN_NAME] same asa page banana hai shopify lqip"
type textarea "x"
type textarea "[URL][DOMAIN_NAME] same asa page banana hai shopify lqi"
type textarea "x"
type textarea "[URL][DOMAIN_NAME] same asa page banana hai shopify lq"
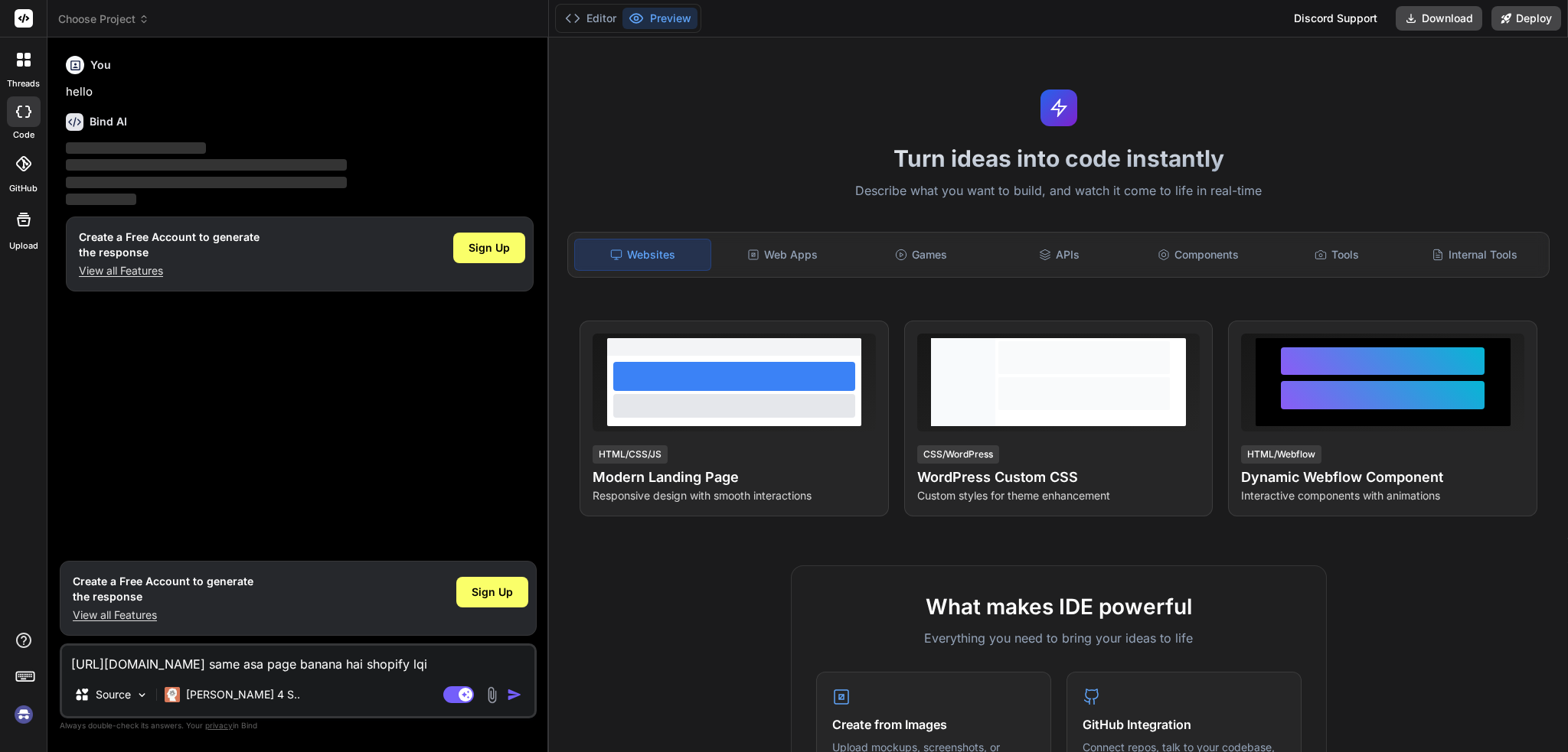
type textarea "x"
type textarea "[URL][DOMAIN_NAME] same asa page banana hai shopify l"
type textarea "x"
type textarea "[URL][DOMAIN_NAME] same asa page banana hai shopify lq"
type textarea "x"
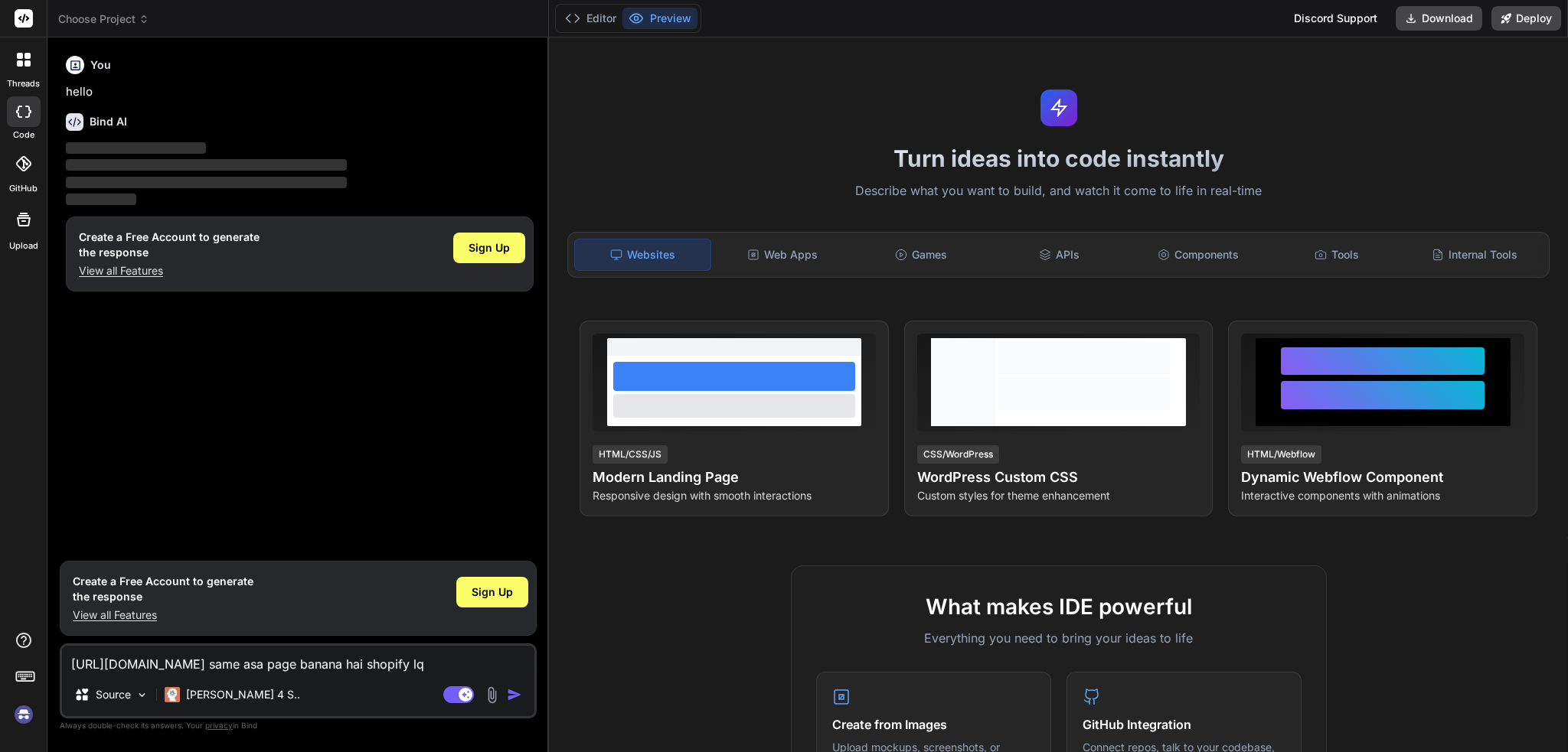
type textarea "[URL][DOMAIN_NAME] same asa page banana hai shopify l"
type textarea "x"
type textarea "[URL][DOMAIN_NAME] same asa page banana hai shopify lq"
type textarea "x"
type textarea "[URL][DOMAIN_NAME] same asa page banana hai shopify l"
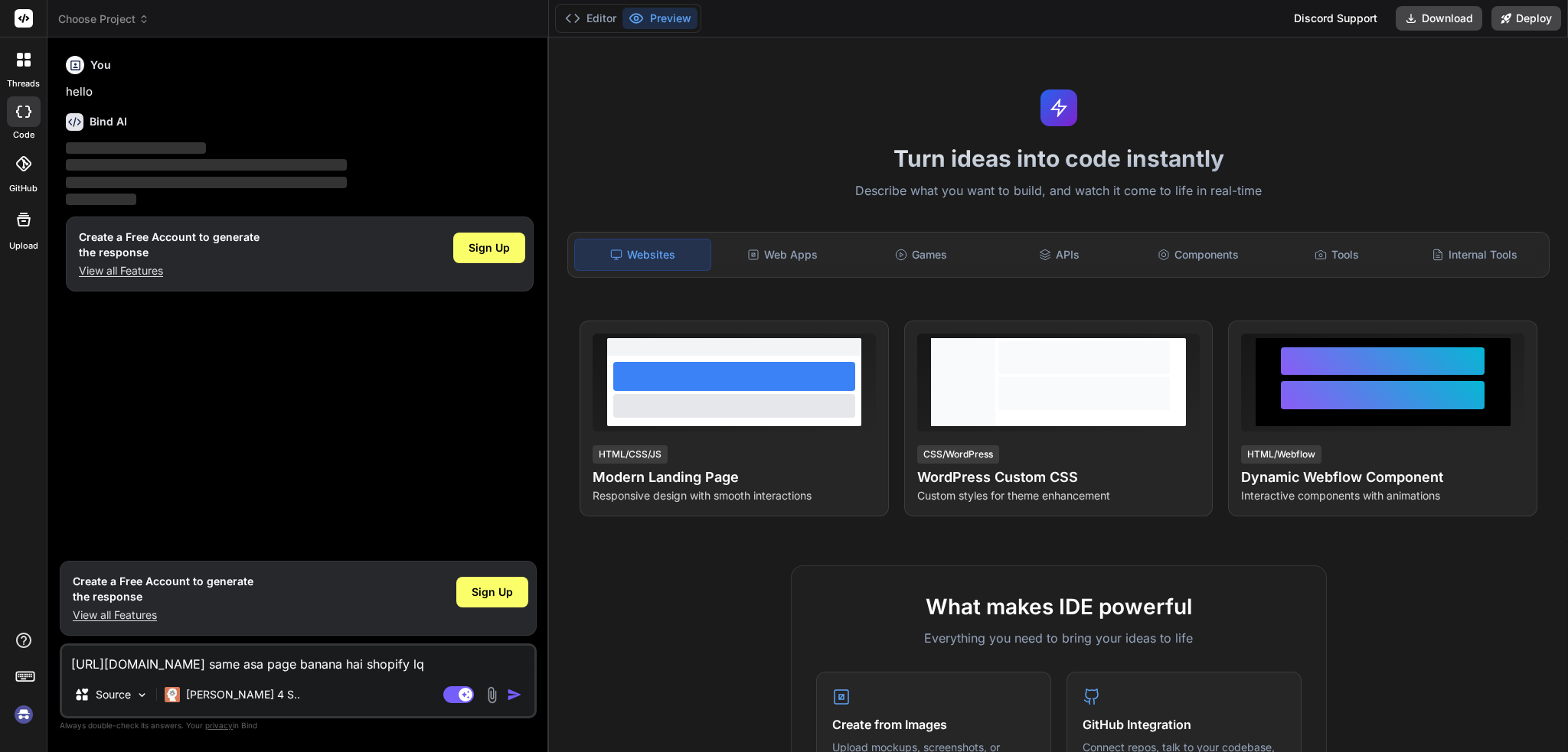
type textarea "x"
type textarea "[URL][DOMAIN_NAME] same asa page banana hai shopify li"
type textarea "x"
type textarea "[URL][DOMAIN_NAME] same asa page banana hai shopify liq"
type textarea "x"
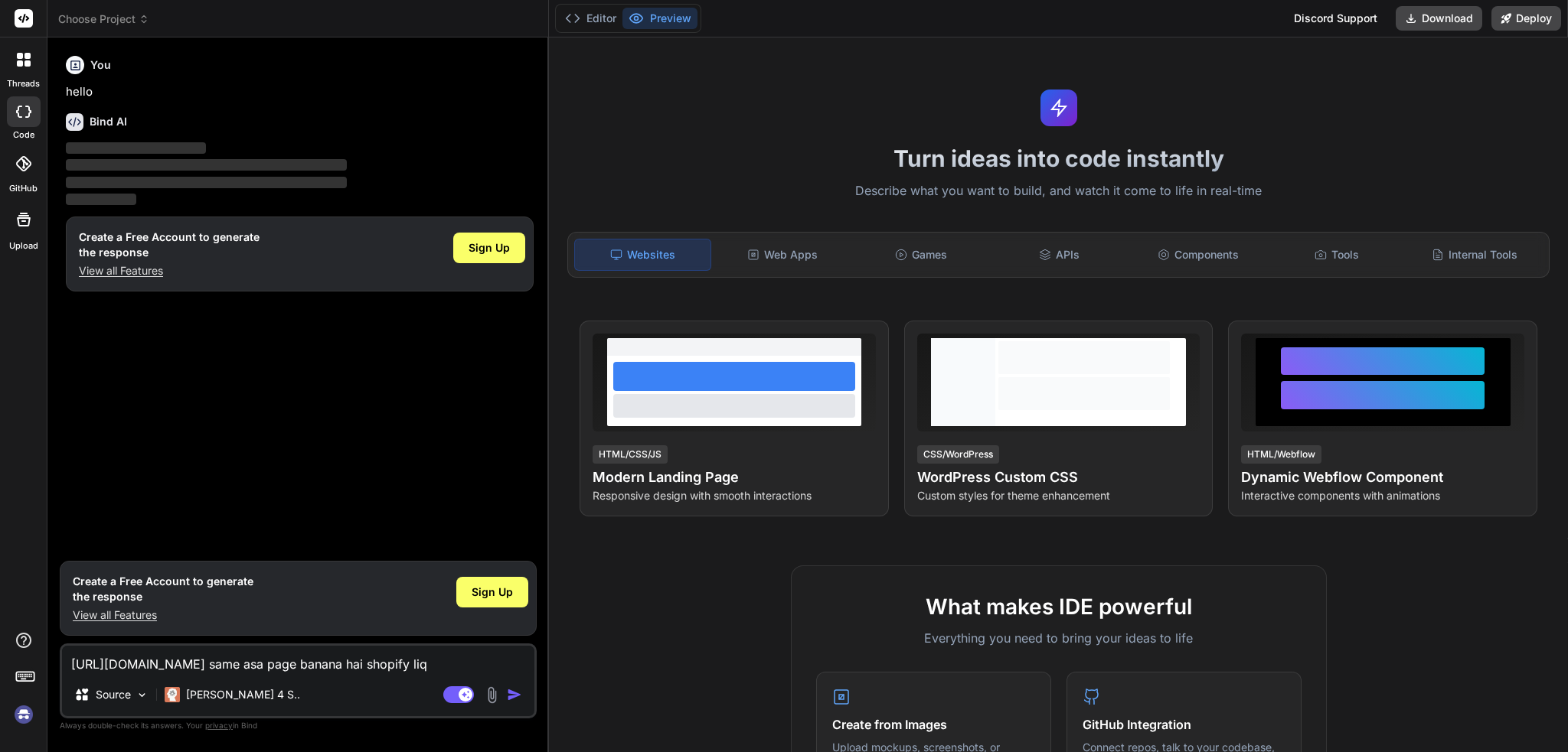
type textarea "[URL][DOMAIN_NAME] same asa page banana hai shopify liqu"
type textarea "x"
type textarea "[URL][DOMAIN_NAME] same asa page banana hai shopify liqui"
type textarea "x"
type textarea "[URL][DOMAIN_NAME] same asa page banana hai shopify liquid"
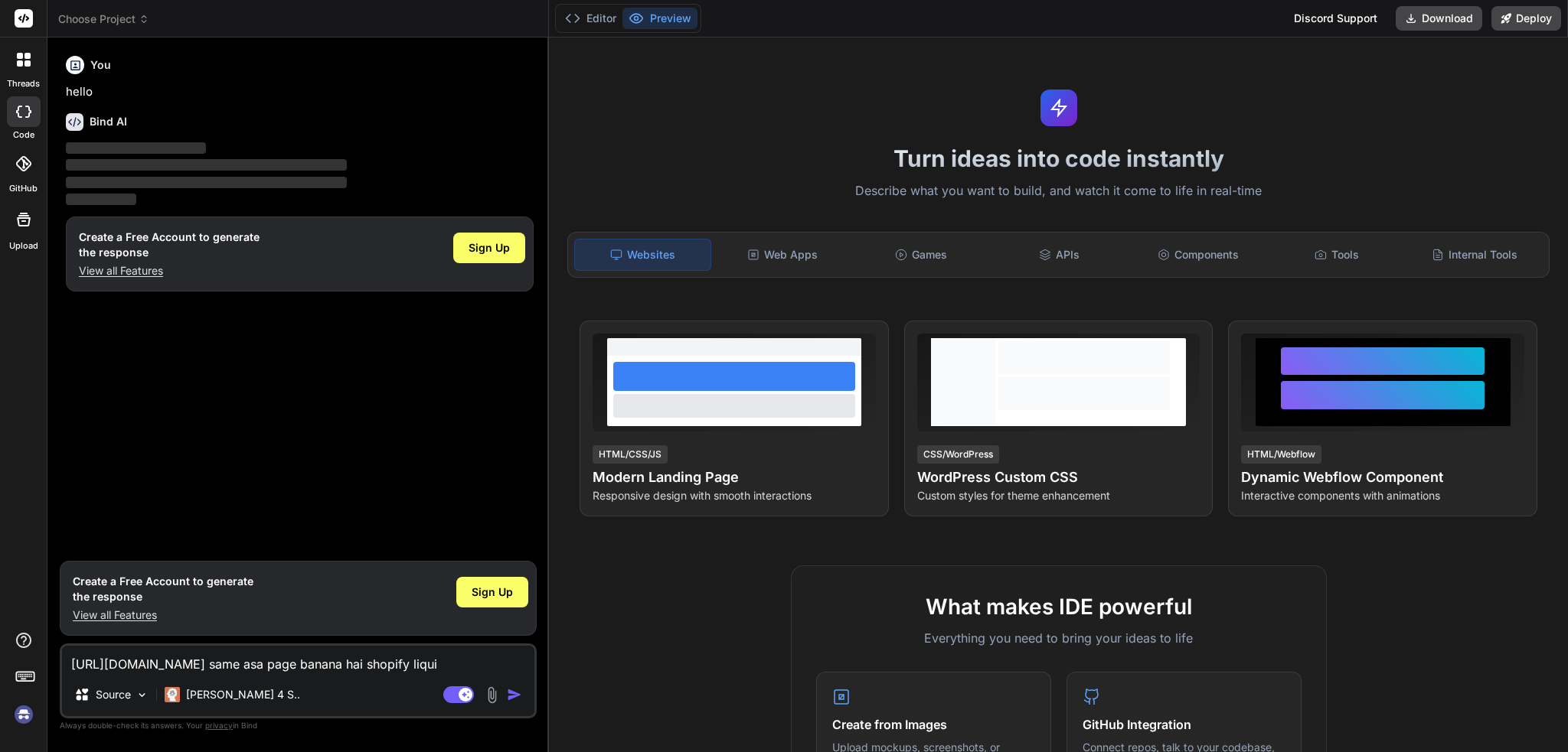
type textarea "x"
type textarea "[URL][DOMAIN_NAME] same asa page banana hai shopify liquid"
type textarea "x"
type textarea "[URL][DOMAIN_NAME] same asa page banana hai shopify liquid s"
type textarea "x"
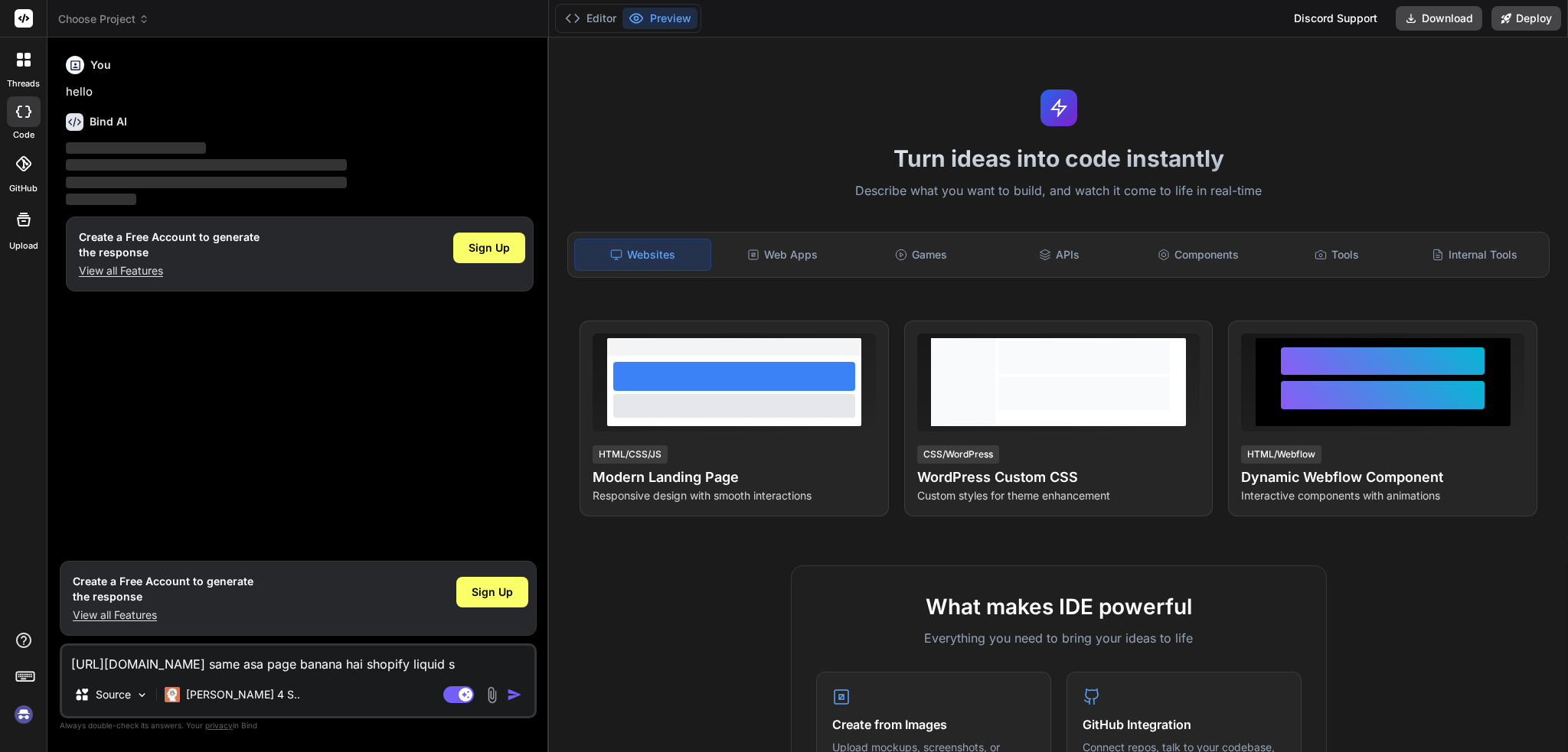
type textarea "[URL][DOMAIN_NAME] same asa page banana hai shopify liquid se"
type textarea "x"
type textarea "[URL][DOMAIN_NAME] same asa page banana hai shopify liquid se"
type textarea "x"
type textarea "[URL][DOMAIN_NAME] same asa page banana hai shopify liquid se p"
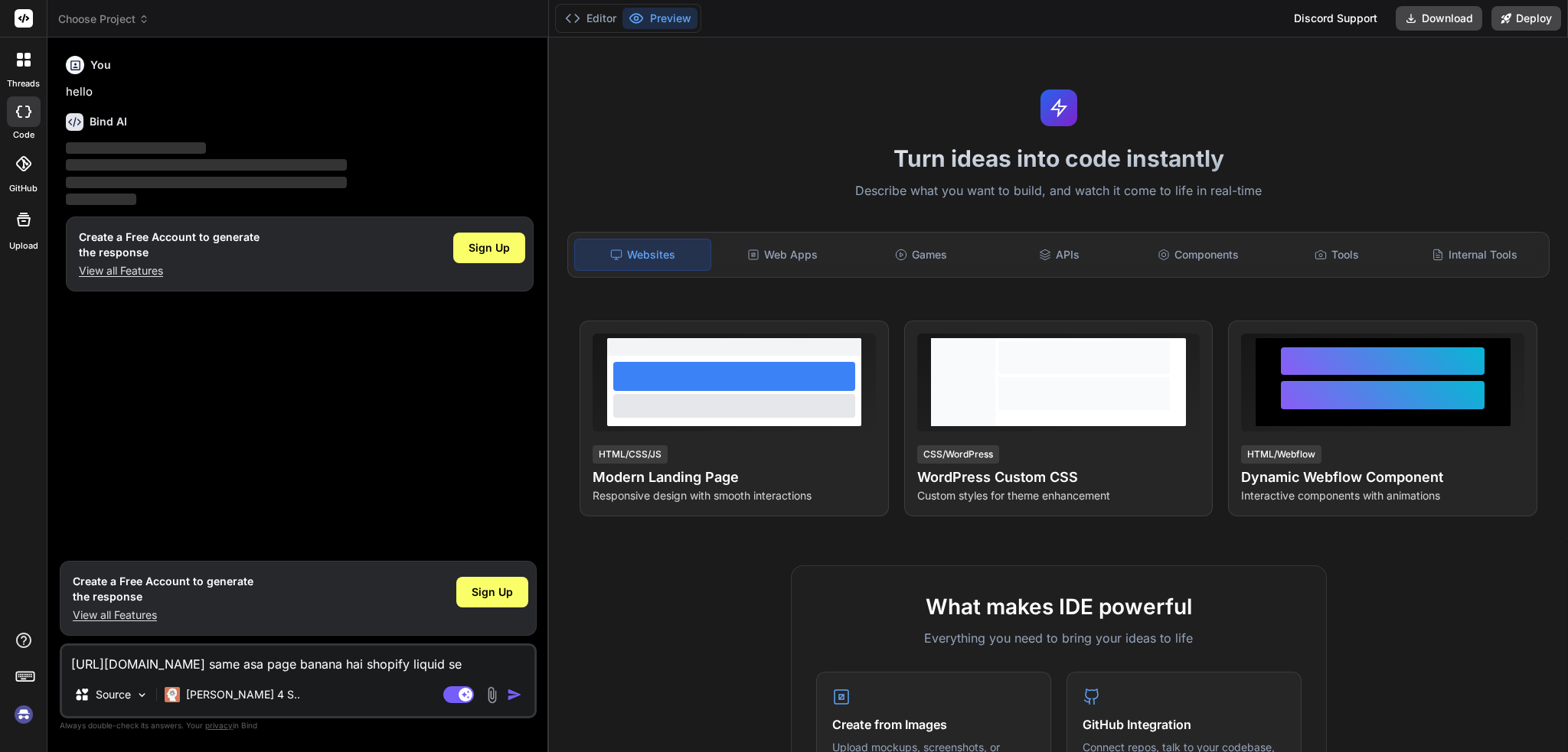
type textarea "x"
type textarea "[URL][DOMAIN_NAME] same asa page banana hai shopify liquid se pi"
type textarea "x"
type textarea "[URL][DOMAIN_NAME] same asa page banana hai shopify liquid se pic"
type textarea "x"
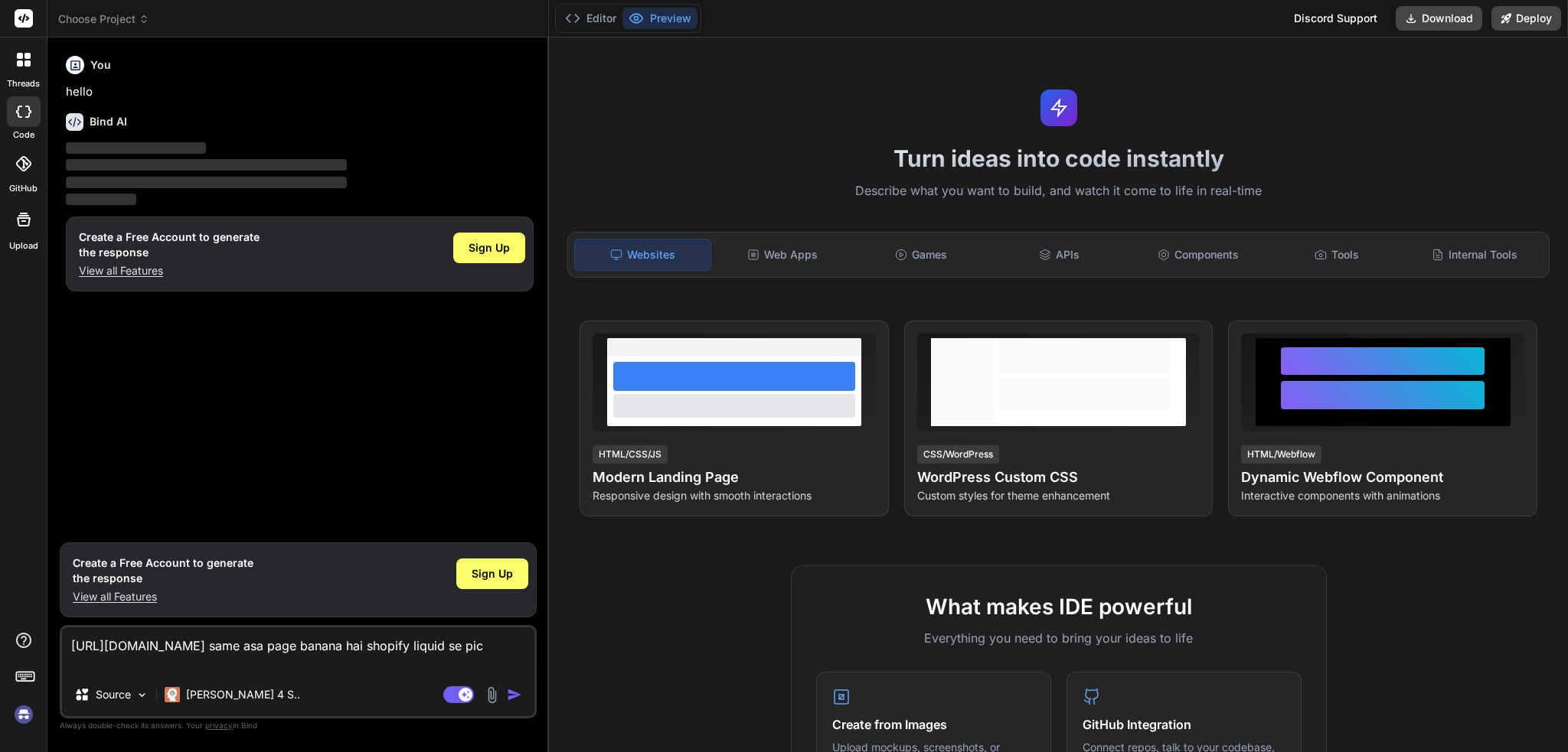
type textarea "[URL][DOMAIN_NAME] same asa page banana hai shopify liquid se pi"
type textarea "x"
type textarea "[URL][DOMAIN_NAME] same asa page banana hai shopify liquid se pix"
type textarea "x"
type textarea "[URL][DOMAIN_NAME] same asa page banana hai shopify liquid se pixe"
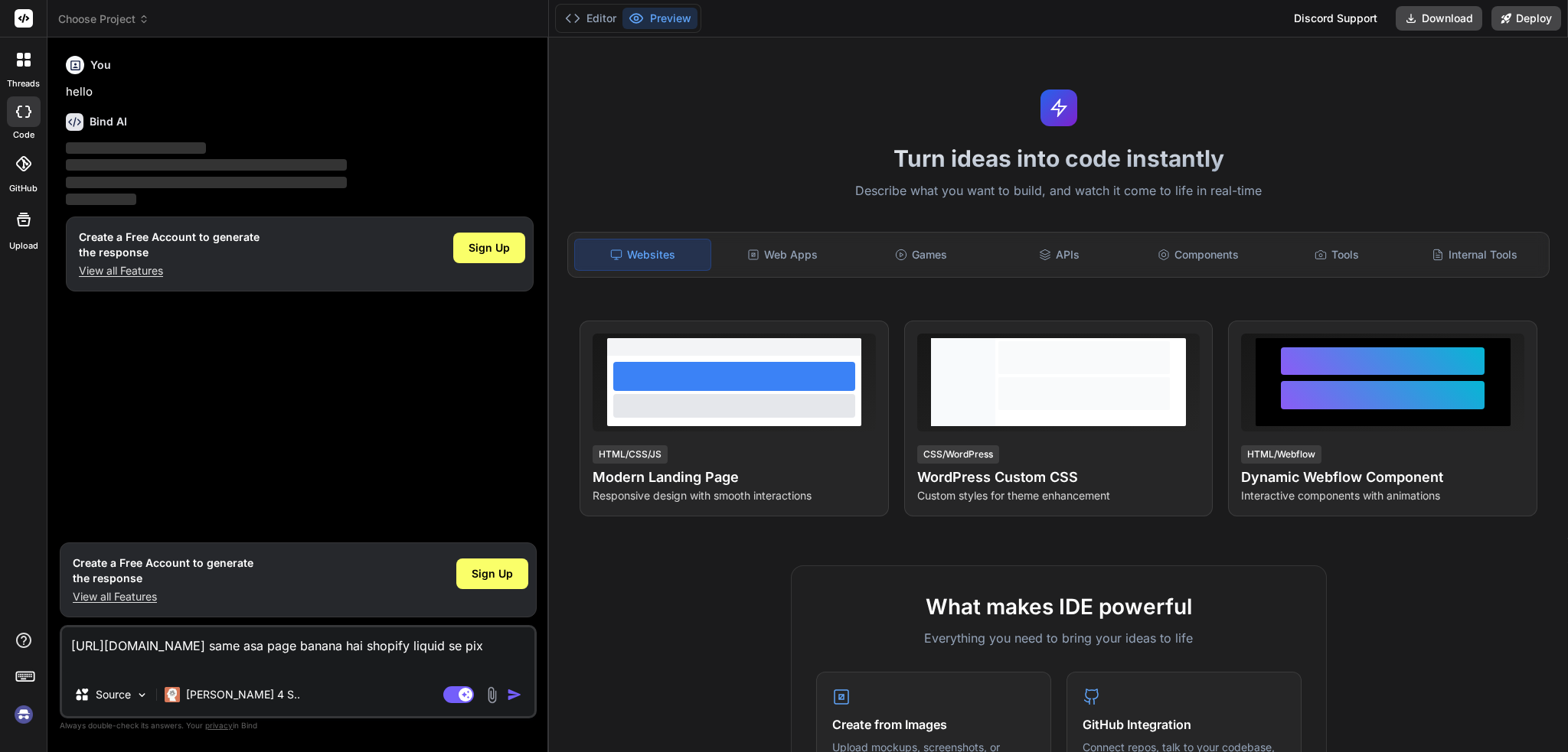
type textarea "x"
type textarea "[URL][DOMAIN_NAME] same asa page banana hai shopify liquid se pixel"
type textarea "x"
type textarea "[URL][DOMAIN_NAME] same asa page banana hai shopify liquid se pixel"
type textarea "x"
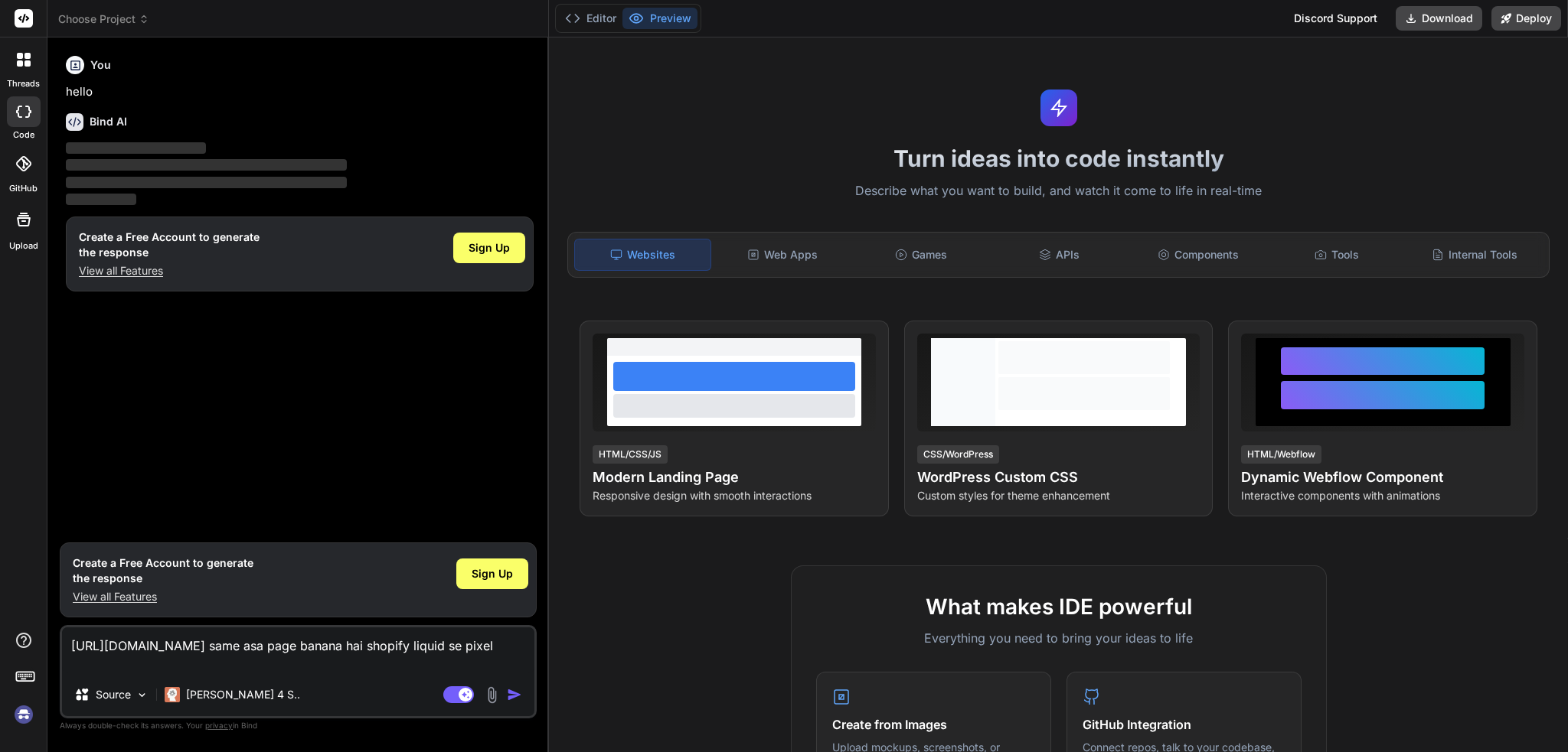
type textarea "[URL][DOMAIN_NAME] same asa page banana hai shopify liquid se pixel p"
type textarea "x"
type textarea "[URL][DOMAIN_NAME] same asa page banana hai shopify liquid se pixel pe"
type textarea "x"
type textarea "[URL][DOMAIN_NAME] same asa page banana hai shopify liquid se pixel per"
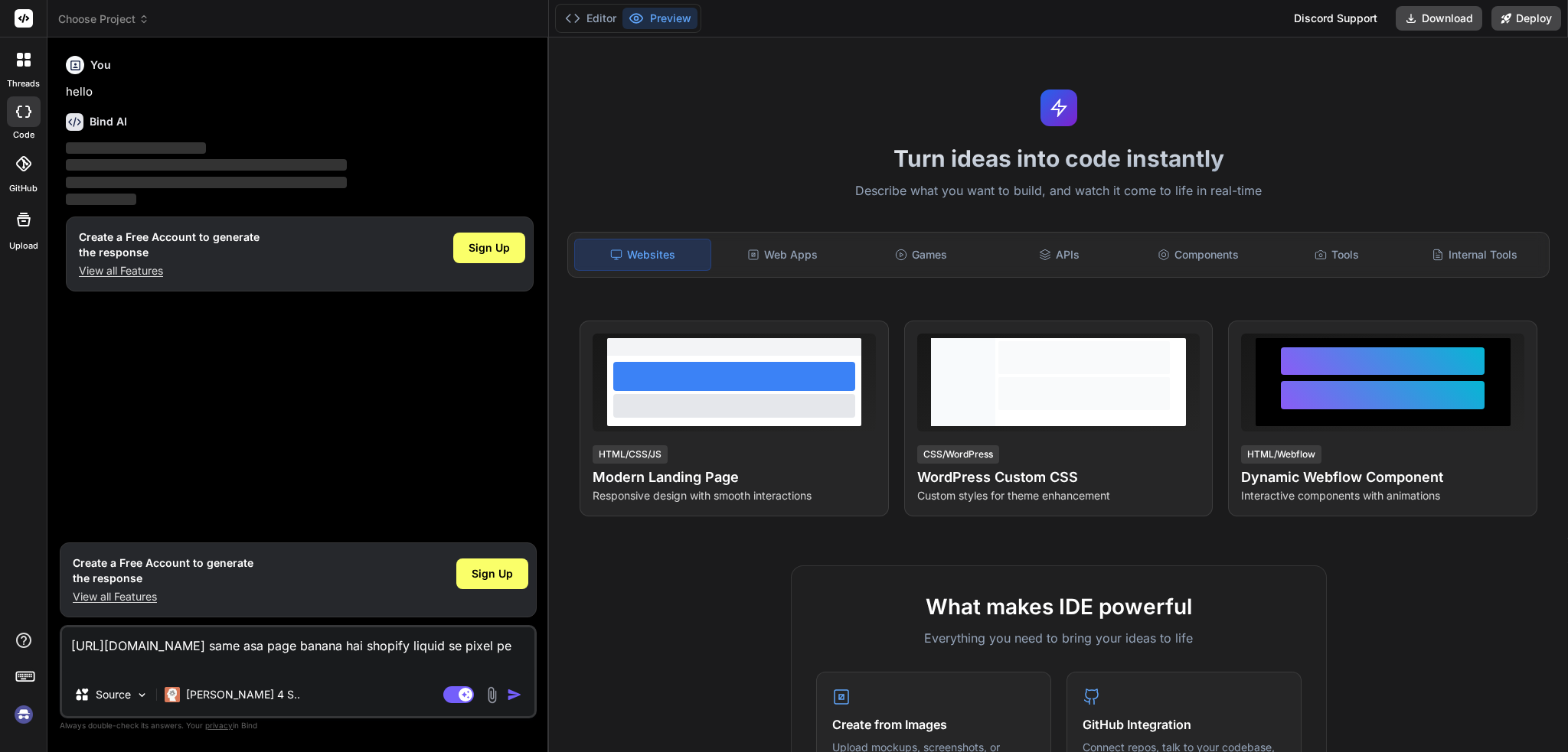
type textarea "x"
type textarea "[URL][DOMAIN_NAME] same asa page banana hai shopify liquid se pixel perf"
type textarea "x"
type textarea "[URL][DOMAIN_NAME] same asa page banana hai shopify liquid se pixel perfe"
type textarea "x"
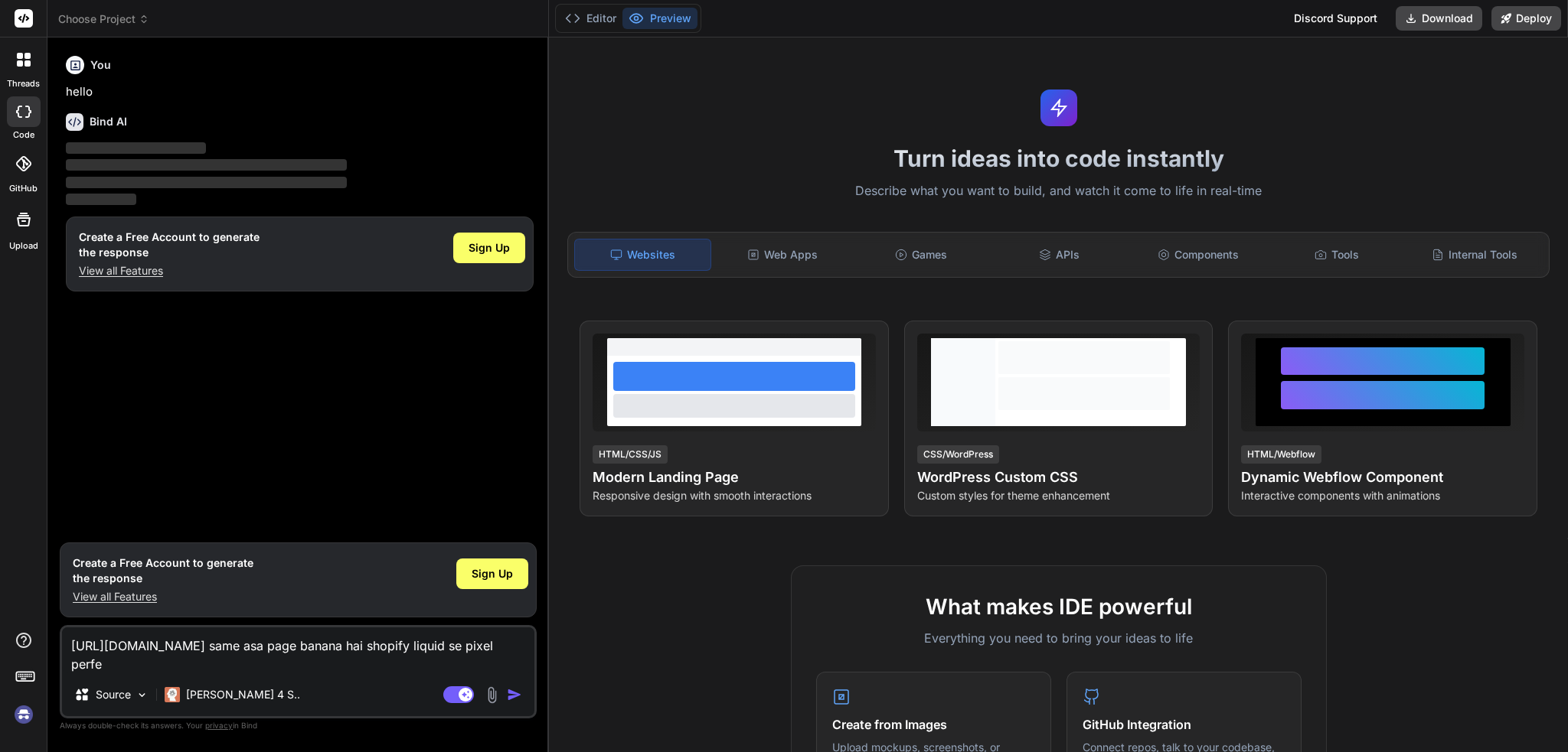
type textarea "[URL][DOMAIN_NAME] same asa page banana hai shopify liquid se pixel perfec"
type textarea "x"
type textarea "[URL][DOMAIN_NAME] same asa page banana hai shopify liquid se pixel perfect"
type textarea "x"
type textarea "[URL][DOMAIN_NAME] same asa page banana hai shopify liquid se pixel perfect"
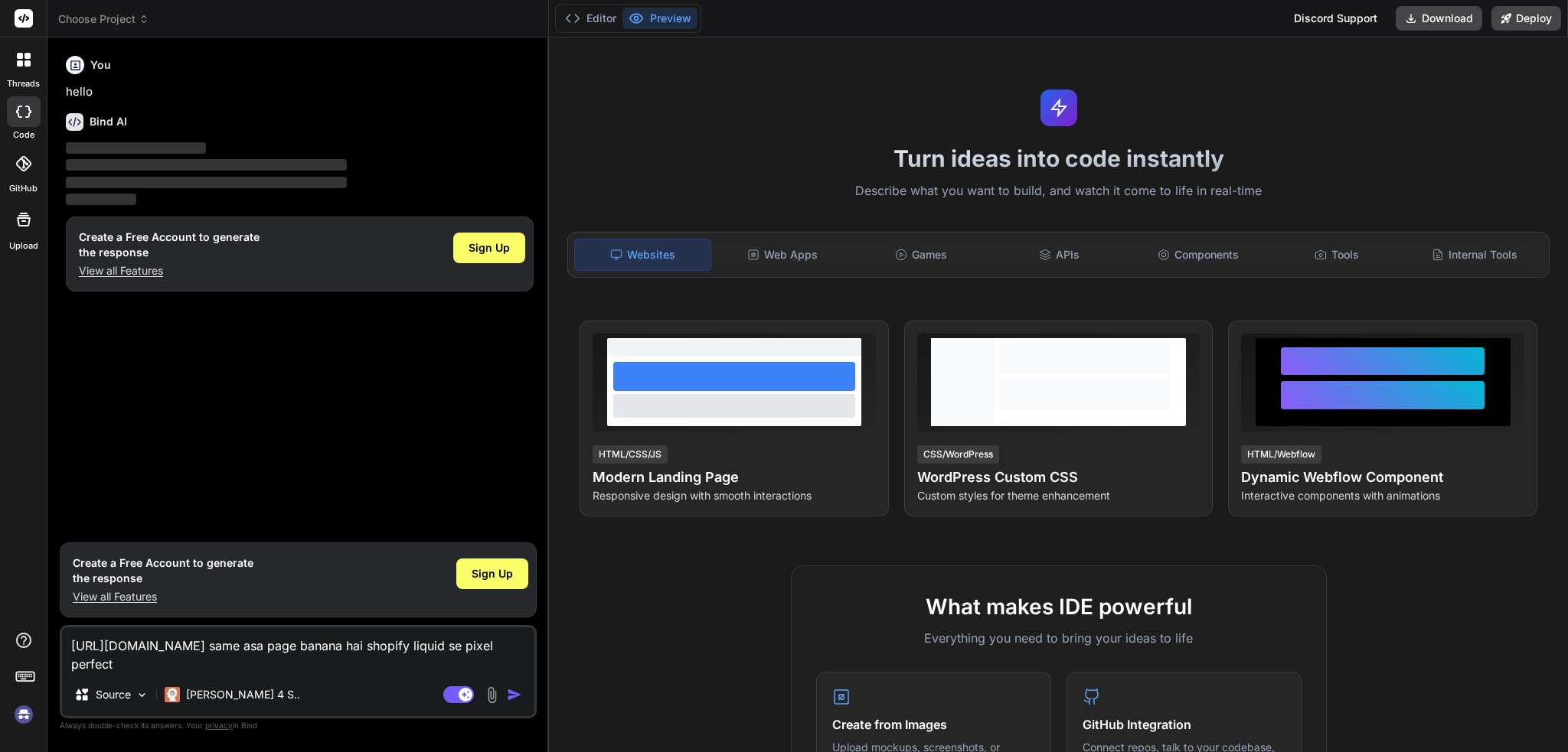
type textarea "x"
type textarea "[URL][DOMAIN_NAME] same asa page banana hai shopify liquid se pixel perfect p"
type textarea "x"
type textarea "[URL][DOMAIN_NAME] same asa page banana hai shopify liquid se pixel perfect pa"
type textarea "x"
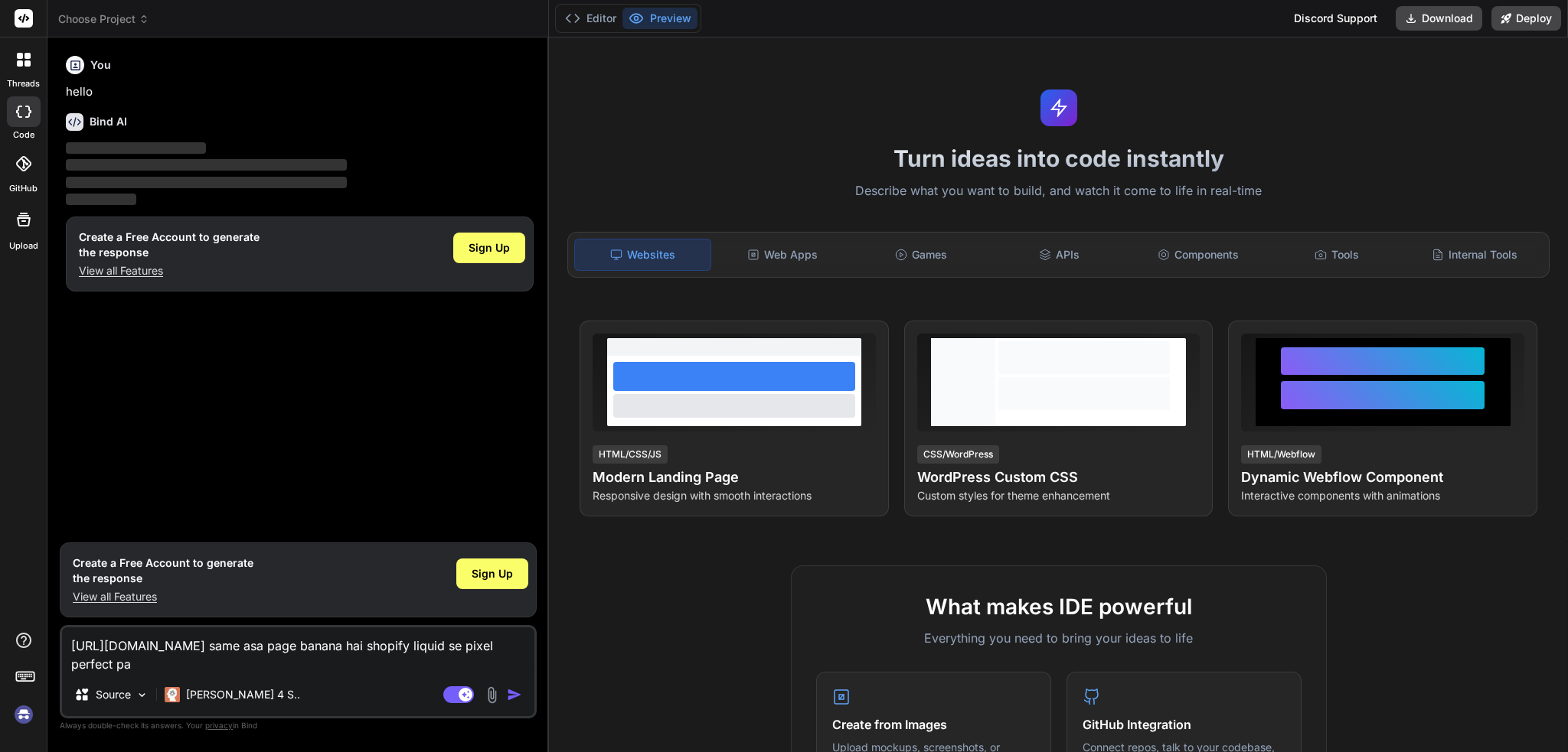
type textarea "[URL][DOMAIN_NAME] same asa page banana hai shopify liquid se pixel perfect pag"
type textarea "x"
type textarea "[URL][DOMAIN_NAME] same asa page banana hai shopify liquid se pixel perfect page"
type textarea "x"
type textarea "[URL][DOMAIN_NAME] same asa page banana hai shopify liquid se pixel perfect page"
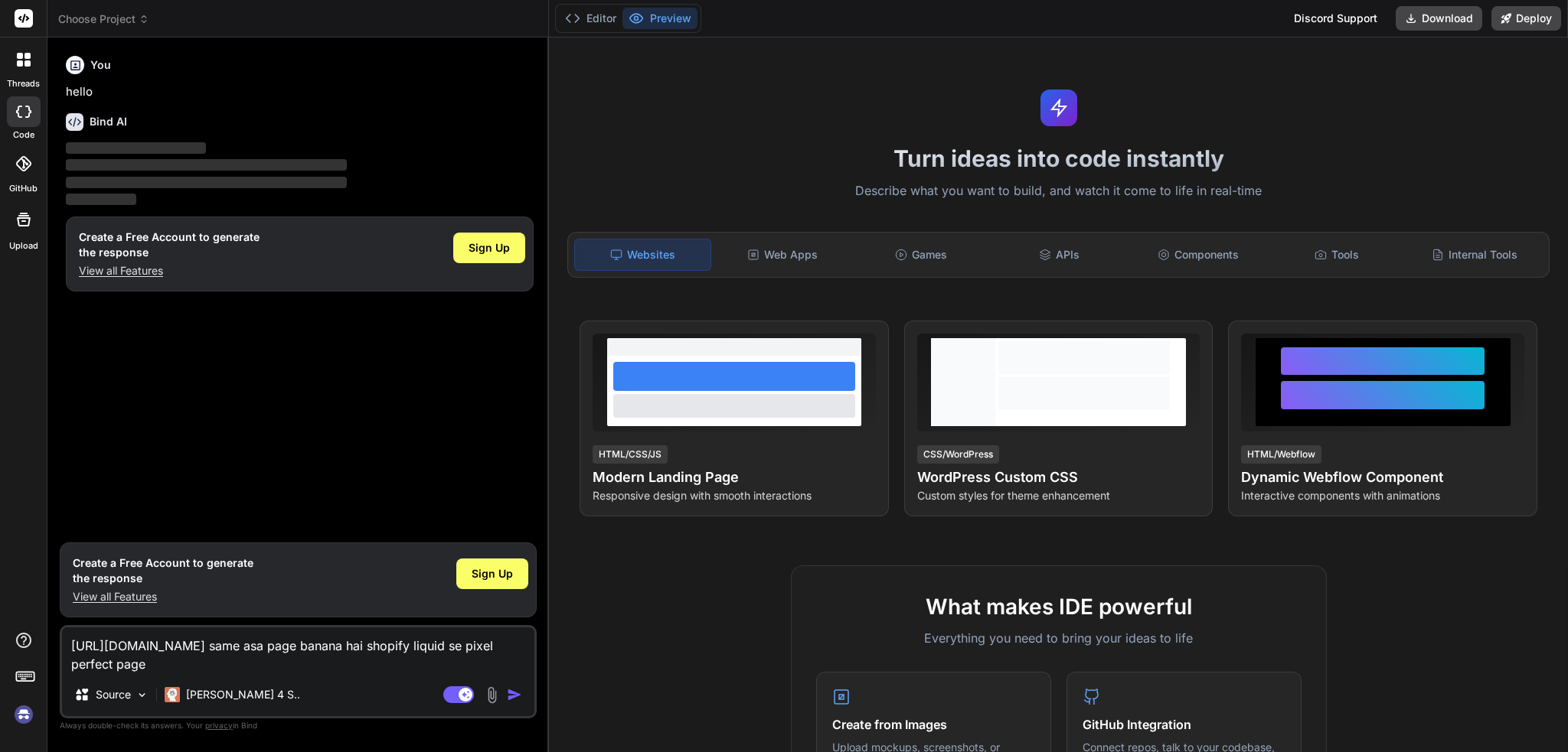
click at [501, 692] on div "Agent Mode. When this toggle is activated, AI automatically makes decisions, re…" at bounding box center [485, 695] width 89 height 18
click at [505, 692] on div "Agent Mode. When this toggle is activated, AI automatically makes decisions, re…" at bounding box center [485, 695] width 89 height 18
click at [519, 701] on img "button" at bounding box center [514, 694] width 15 height 15
click at [506, 696] on div "Agent Mode. When this toggle is activated, AI automatically makes decisions, re…" at bounding box center [485, 695] width 89 height 18
click at [509, 694] on img "button" at bounding box center [514, 694] width 15 height 15
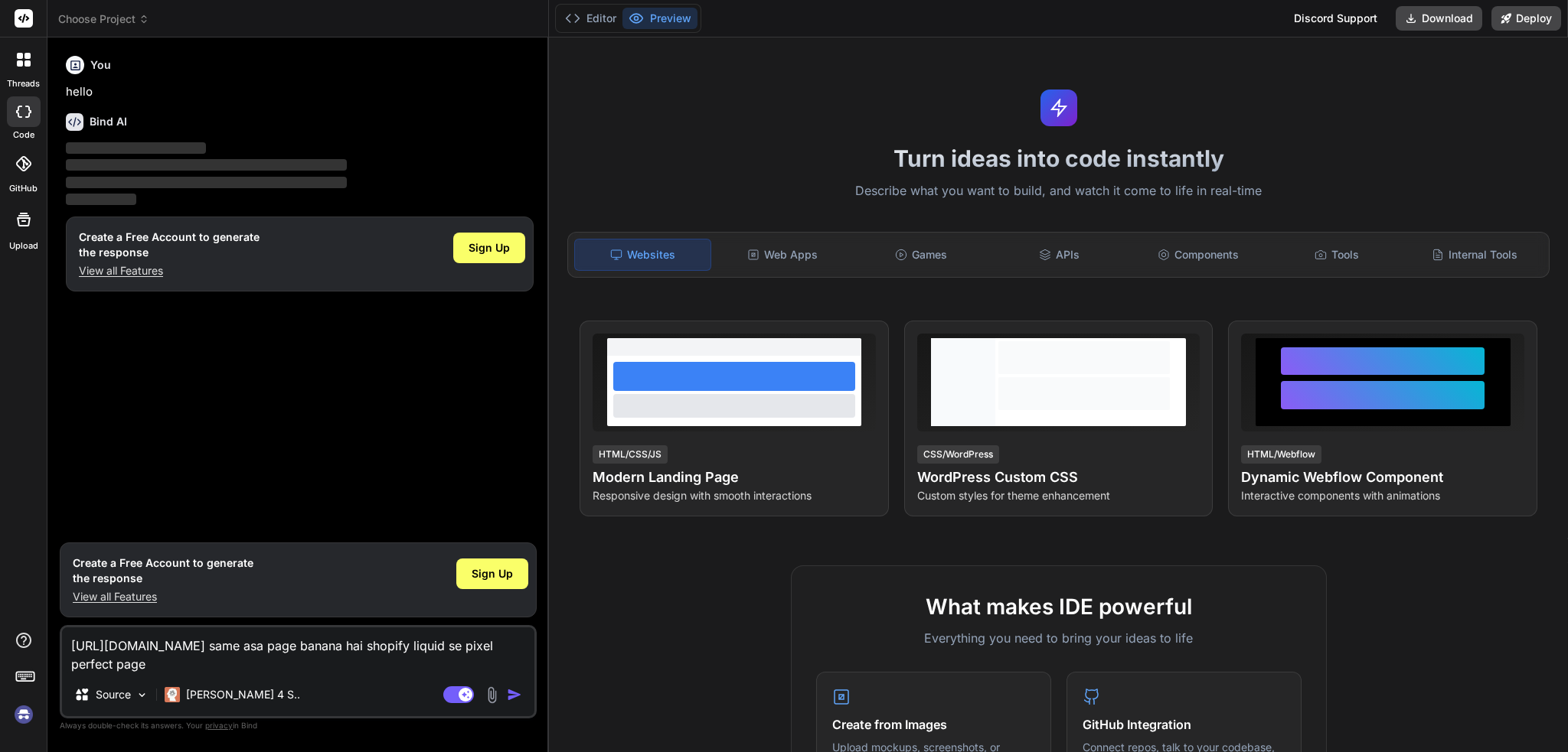
click at [365, 672] on textarea "[URL][DOMAIN_NAME] same asa page banana hai shopify liquid se pixel perfect page" at bounding box center [298, 650] width 472 height 46
click at [520, 692] on img "button" at bounding box center [514, 694] width 15 height 15
click at [516, 693] on img "button" at bounding box center [514, 694] width 15 height 15
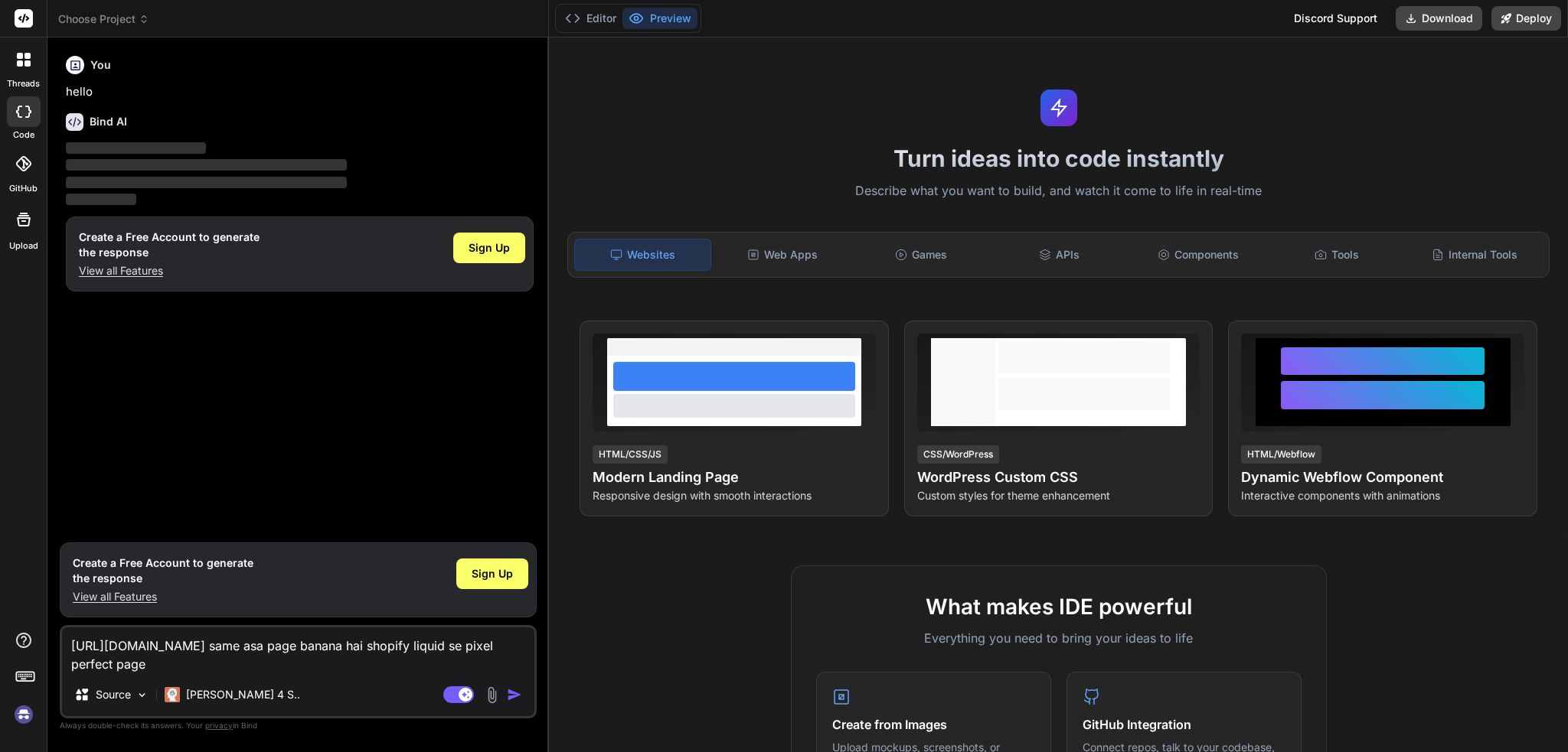
click at [516, 693] on img "button" at bounding box center [514, 694] width 15 height 15
click at [229, 576] on h1 "Create a Free Account to generate the response" at bounding box center [163, 571] width 181 height 31
click at [469, 586] on div "Sign Up" at bounding box center [492, 574] width 72 height 31
